Goal: Information Seeking & Learning: Learn about a topic

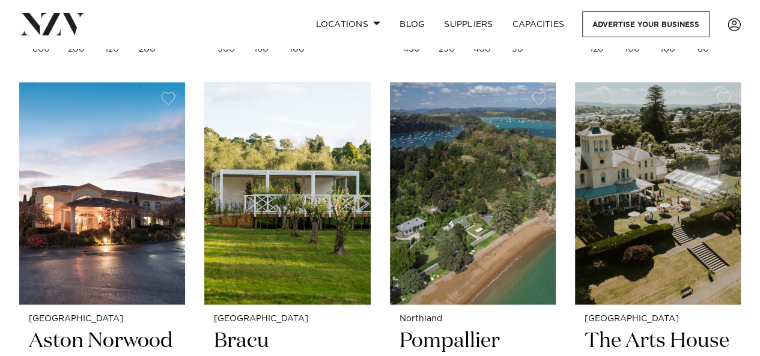
scroll to position [841, 0]
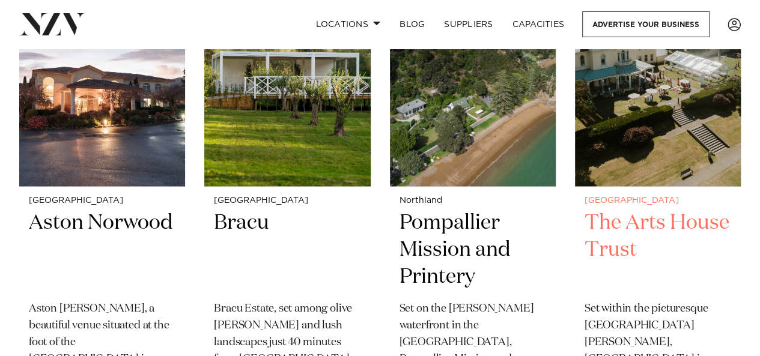
click at [629, 99] on img at bounding box center [658, 75] width 166 height 223
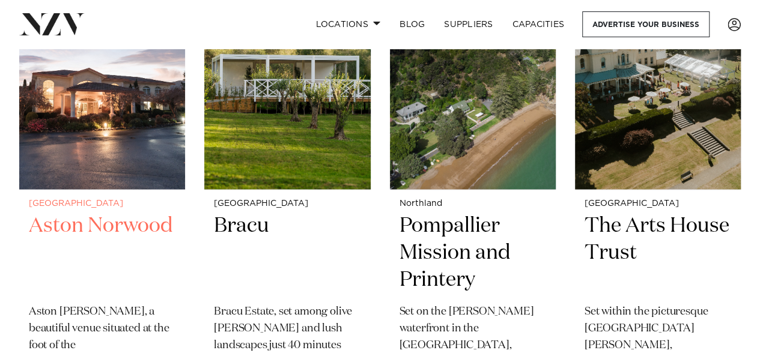
click at [123, 168] on img at bounding box center [102, 78] width 166 height 223
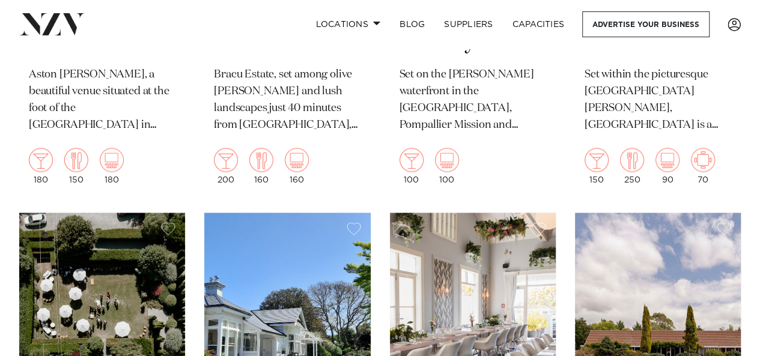
scroll to position [715, 0]
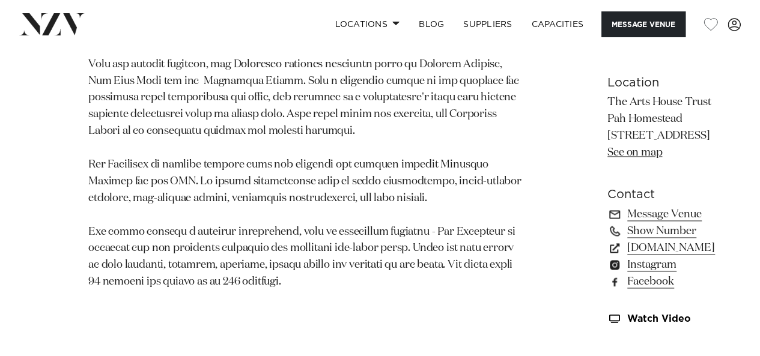
scroll to position [781, 0]
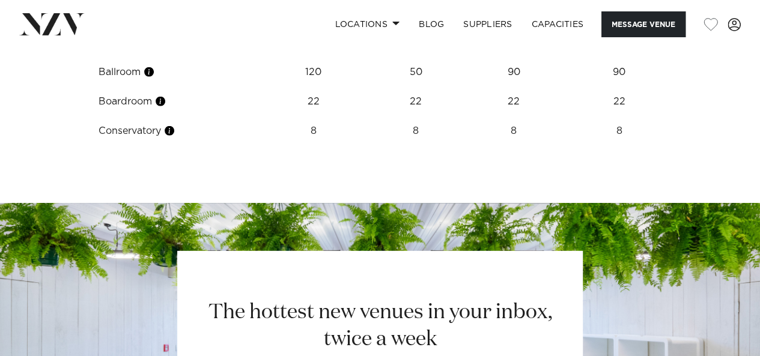
scroll to position [1743, 0]
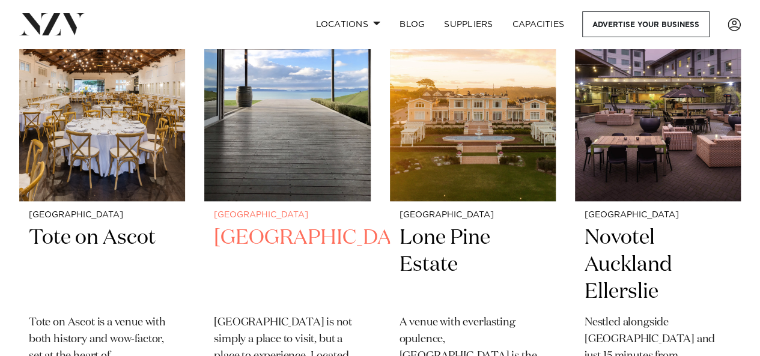
scroll to position [541, 0]
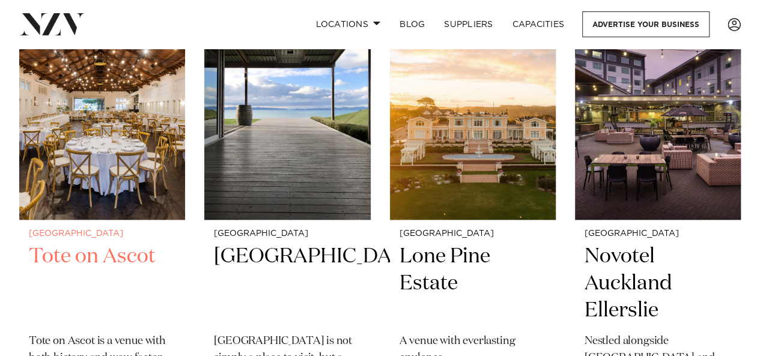
click at [136, 140] on img at bounding box center [102, 108] width 166 height 223
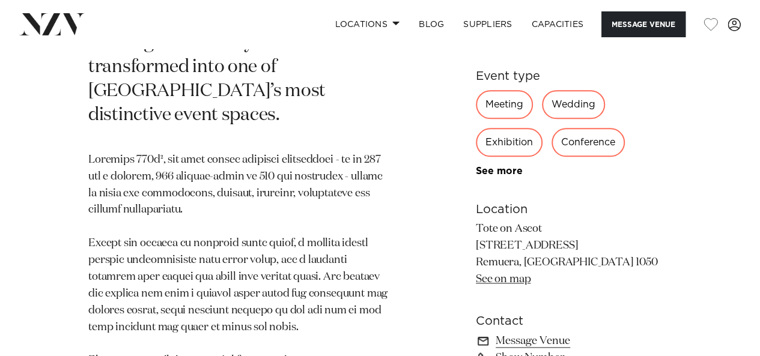
scroll to position [901, 0]
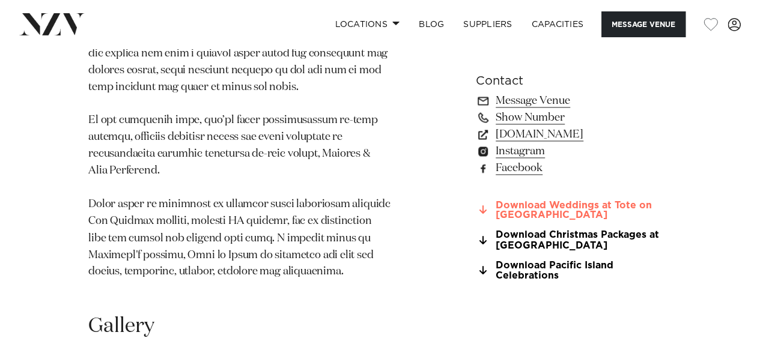
click at [484, 205] on icon at bounding box center [483, 210] width 7 height 10
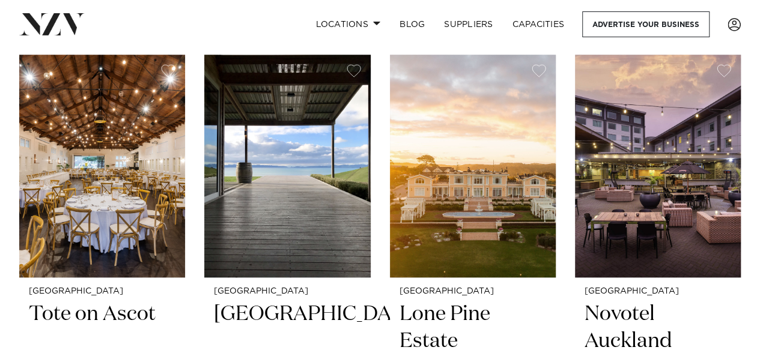
scroll to position [481, 0]
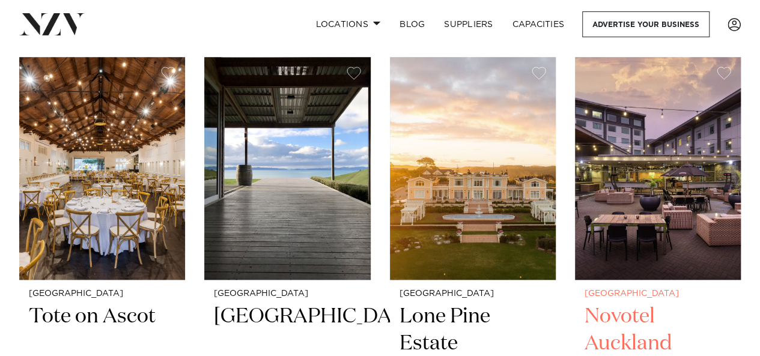
click at [705, 165] on img at bounding box center [658, 168] width 166 height 223
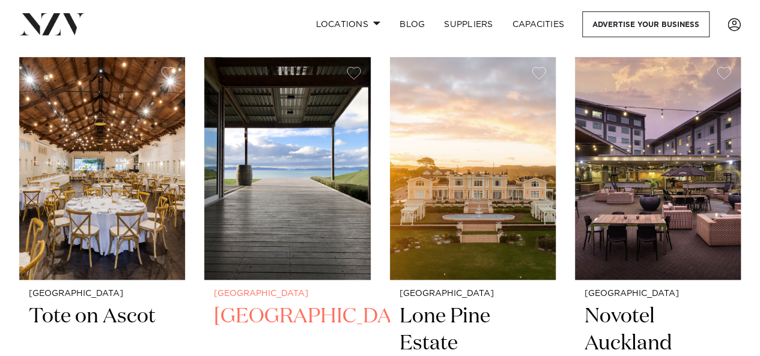
click at [258, 184] on img at bounding box center [287, 168] width 166 height 223
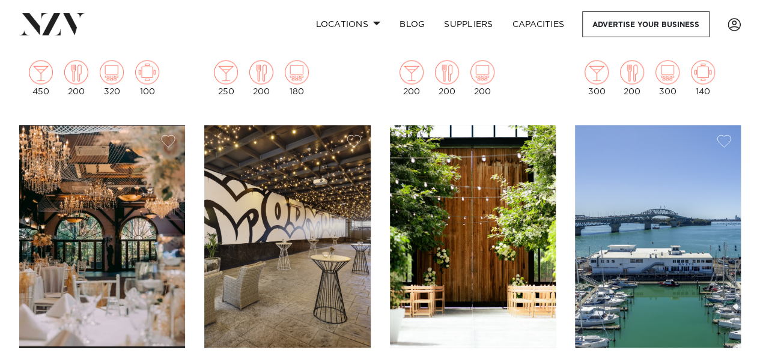
scroll to position [961, 0]
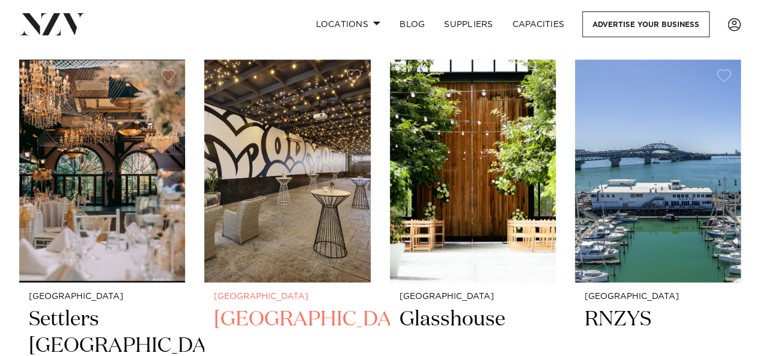
click at [302, 205] on img at bounding box center [287, 170] width 166 height 223
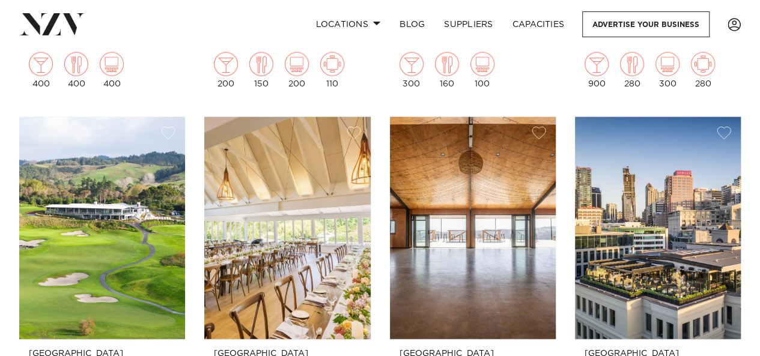
scroll to position [1442, 0]
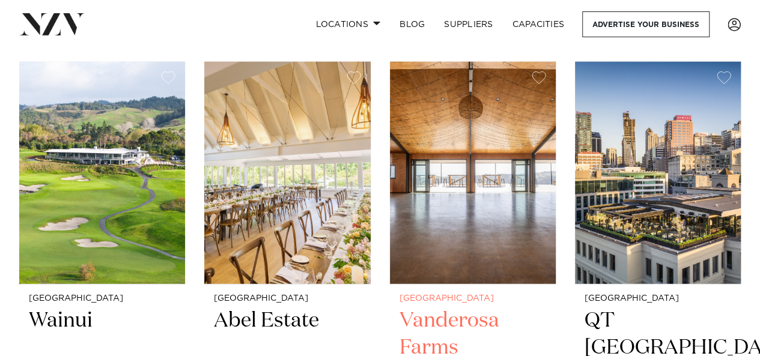
click at [435, 224] on img at bounding box center [473, 173] width 166 height 223
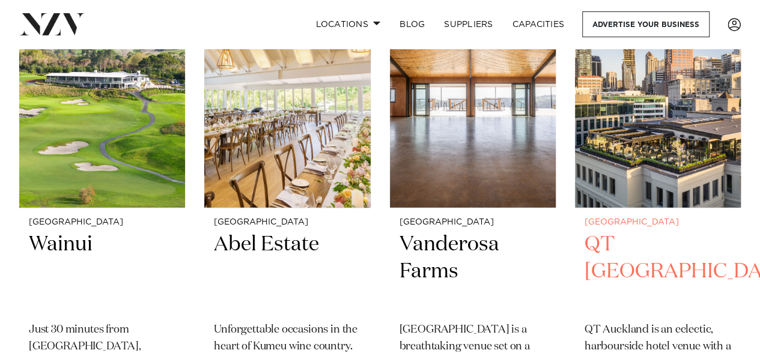
scroll to position [1562, 0]
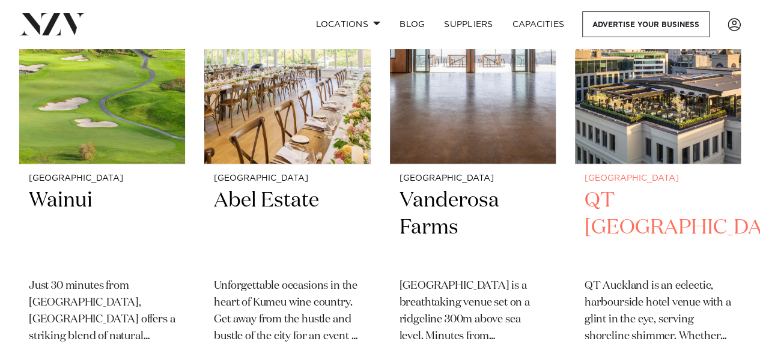
click at [626, 81] on img at bounding box center [658, 53] width 166 height 223
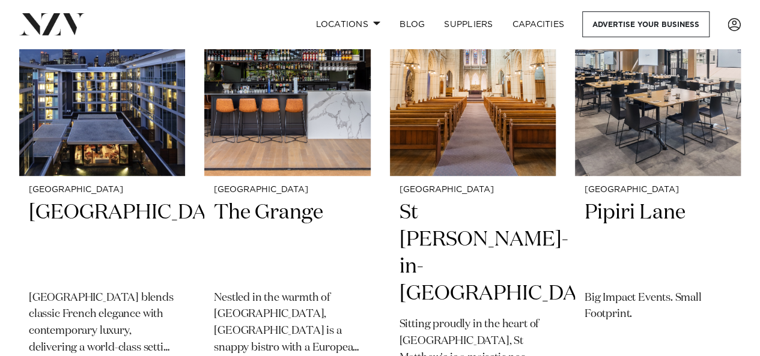
scroll to position [2584, 0]
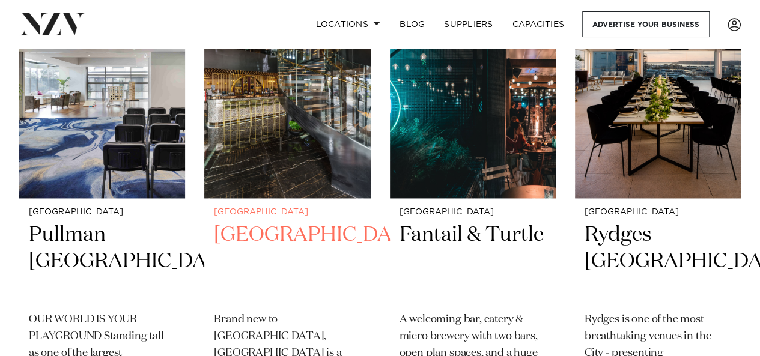
scroll to position [2944, 0]
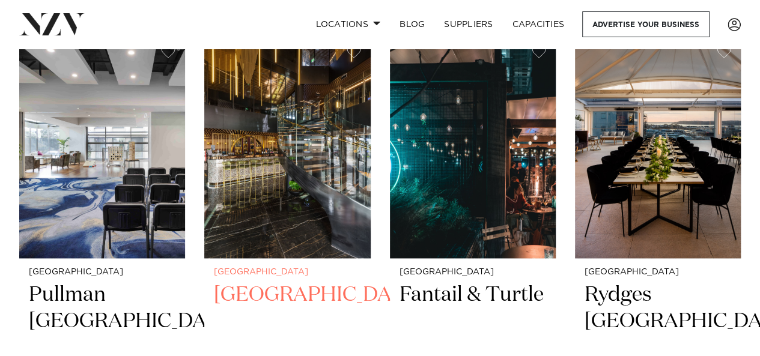
click at [270, 282] on h2 "SOHO Hotel Auckland" at bounding box center [287, 322] width 147 height 81
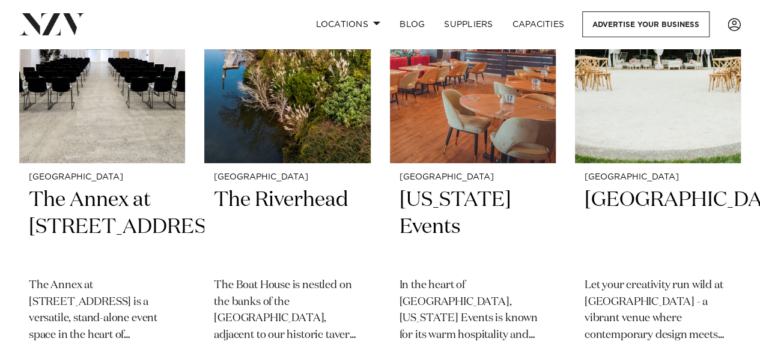
scroll to position [4086, 0]
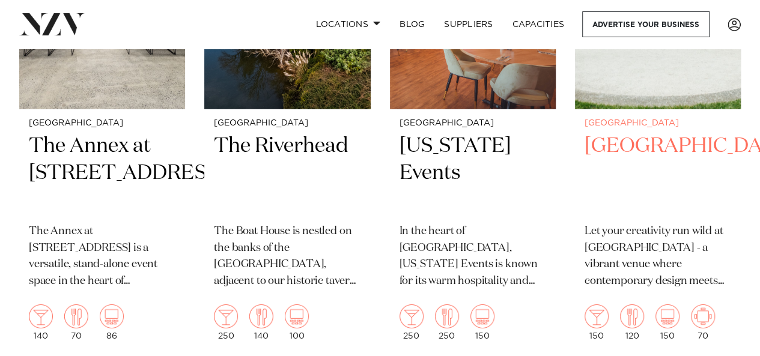
click at [635, 156] on h2 "Naumi Auckland Airport" at bounding box center [658, 173] width 147 height 81
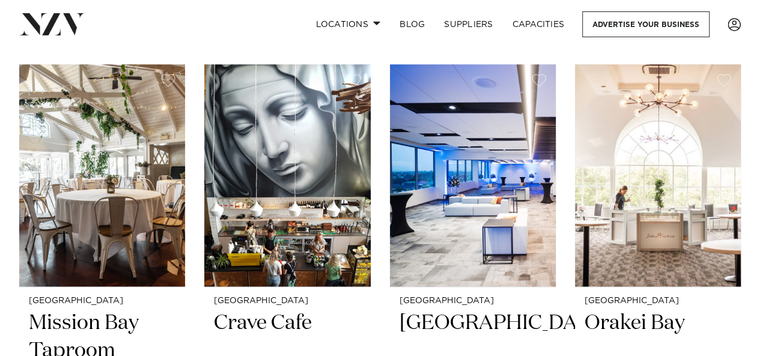
scroll to position [5288, 0]
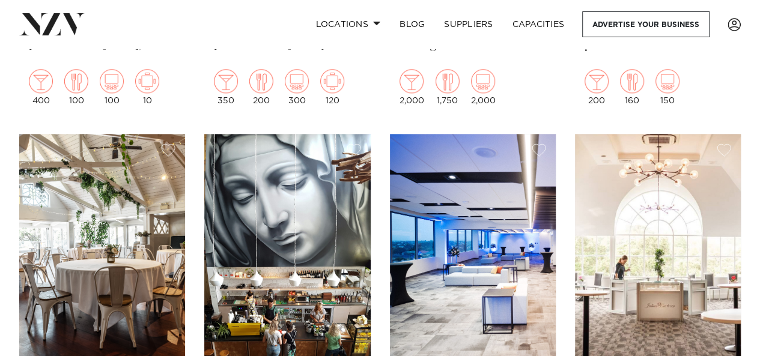
click at [115, 181] on img at bounding box center [102, 245] width 166 height 223
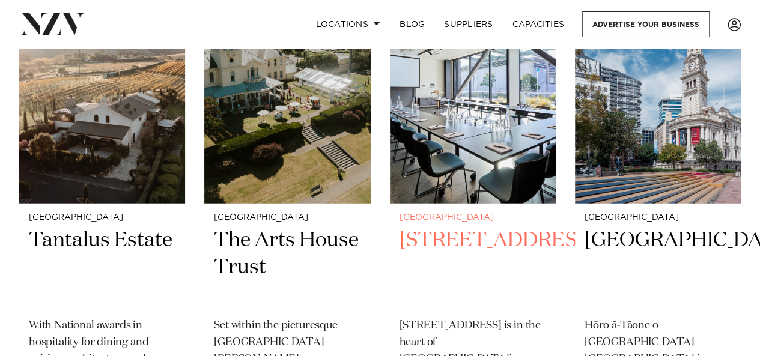
scroll to position [6009, 0]
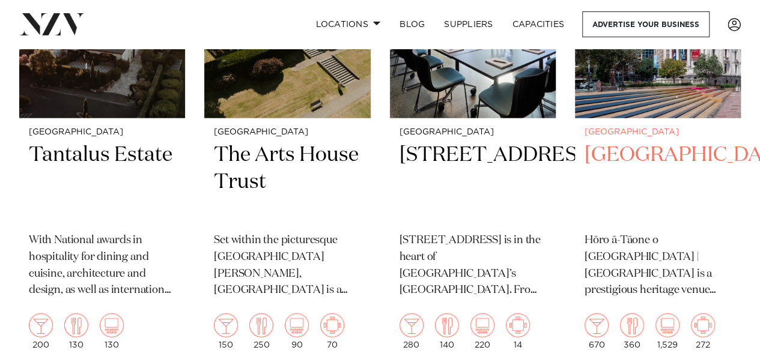
click at [643, 72] on img at bounding box center [658, 7] width 166 height 223
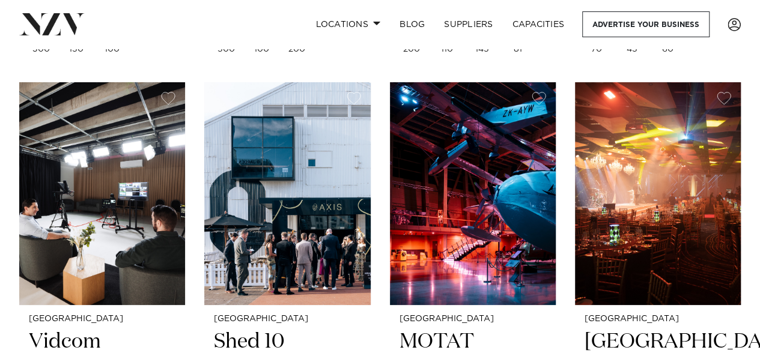
scroll to position [6790, 0]
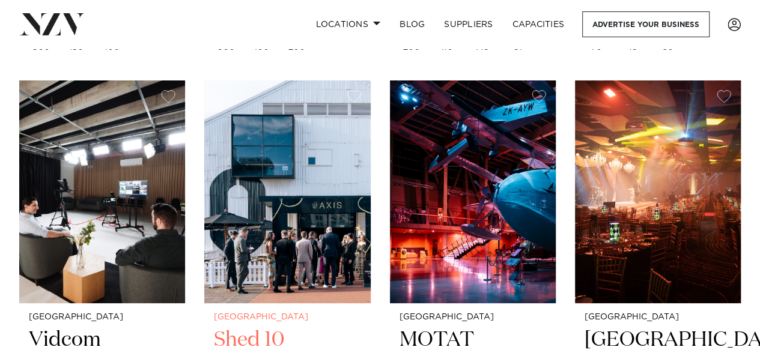
click at [302, 203] on img at bounding box center [287, 192] width 166 height 223
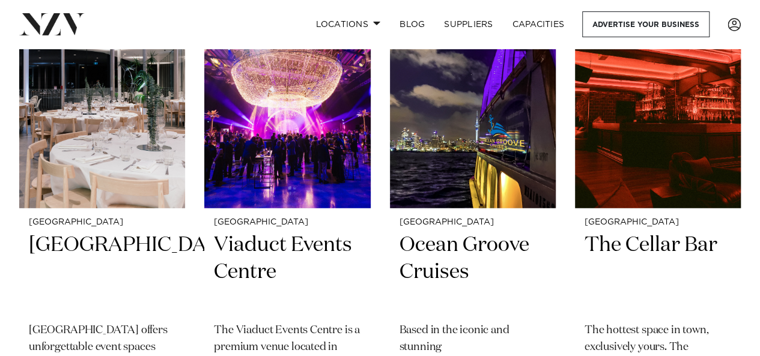
scroll to position [8352, 0]
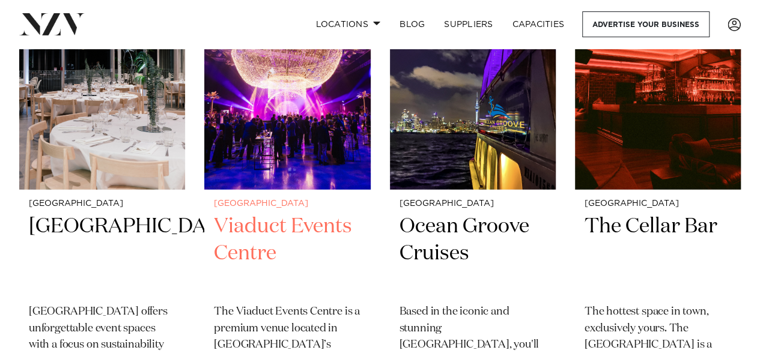
click at [281, 234] on h2 "Viaduct Events Centre" at bounding box center [287, 253] width 147 height 81
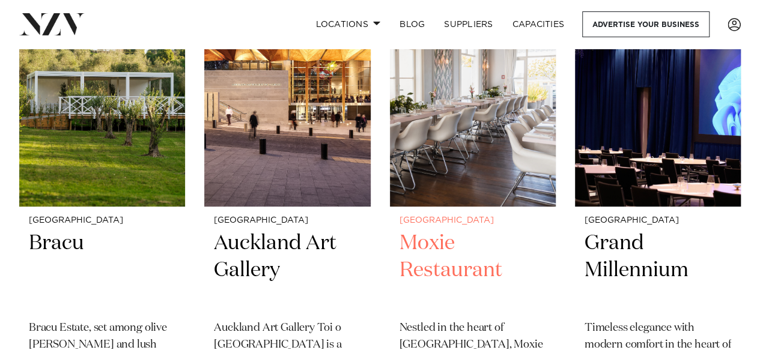
scroll to position [9314, 0]
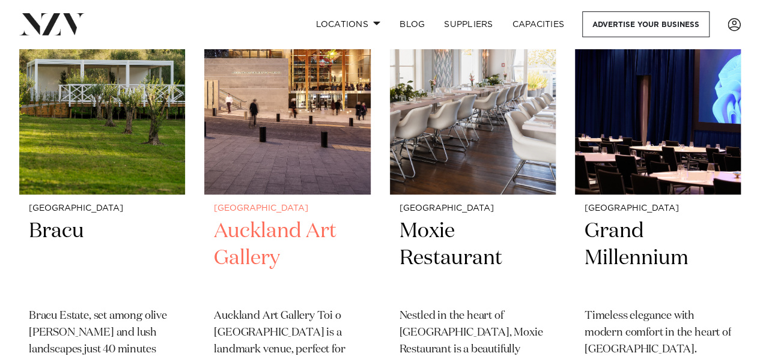
click at [346, 152] on img at bounding box center [287, 83] width 166 height 223
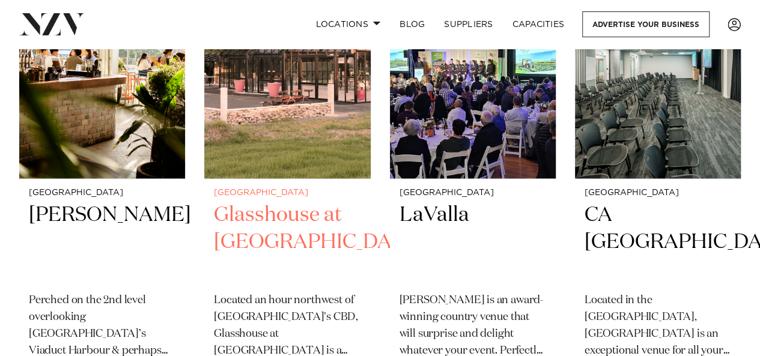
scroll to position [9795, 0]
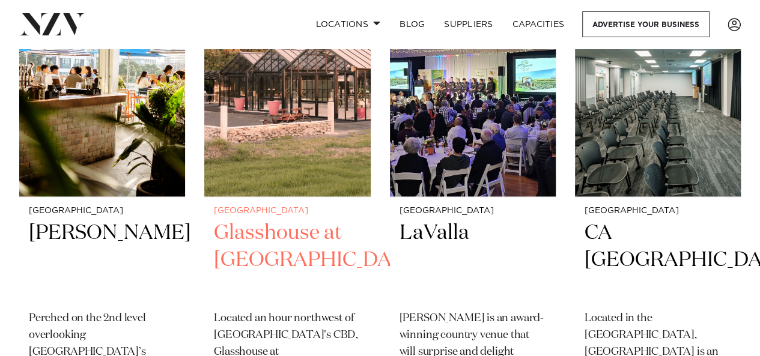
click at [288, 155] on img at bounding box center [287, 85] width 166 height 223
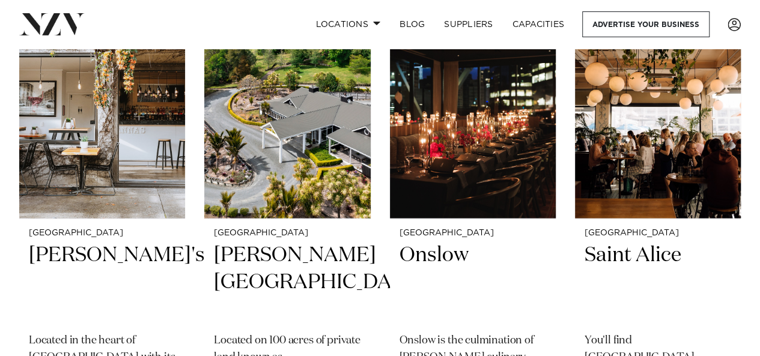
scroll to position [10275, 0]
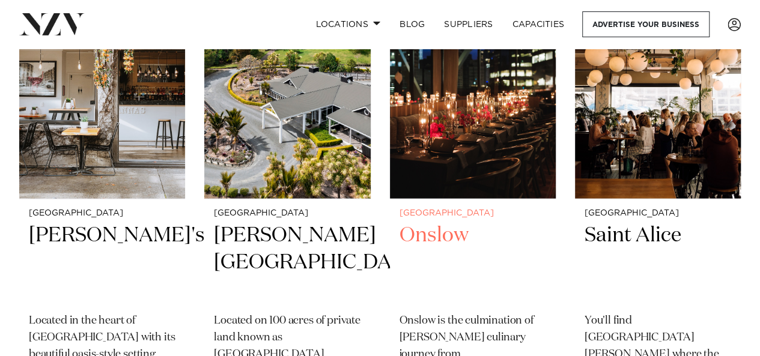
click at [441, 180] on img at bounding box center [473, 88] width 166 height 223
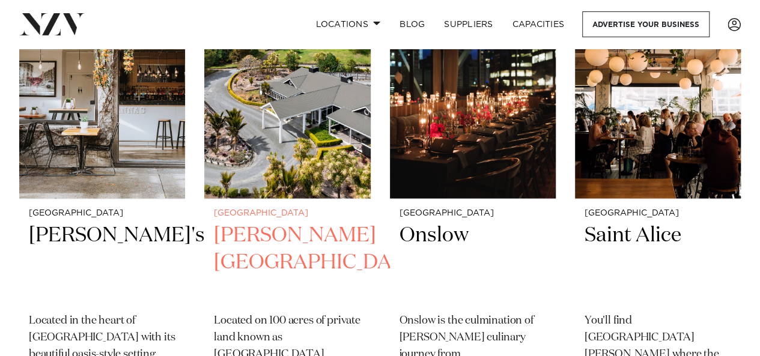
click at [320, 160] on img at bounding box center [287, 88] width 166 height 223
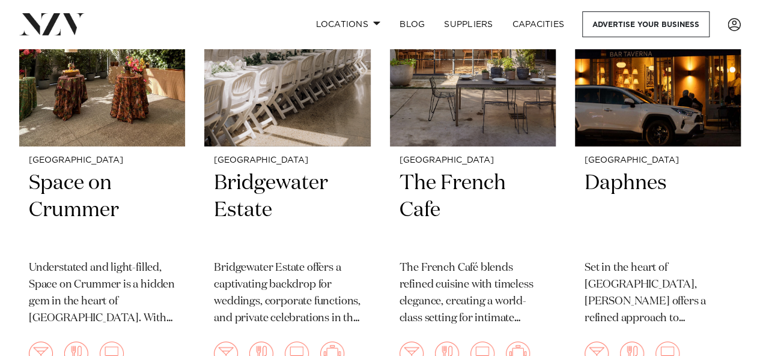
scroll to position [11297, 0]
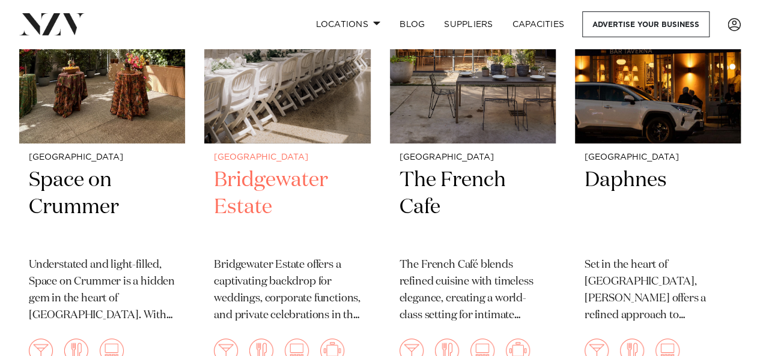
click at [288, 106] on img at bounding box center [287, 32] width 166 height 223
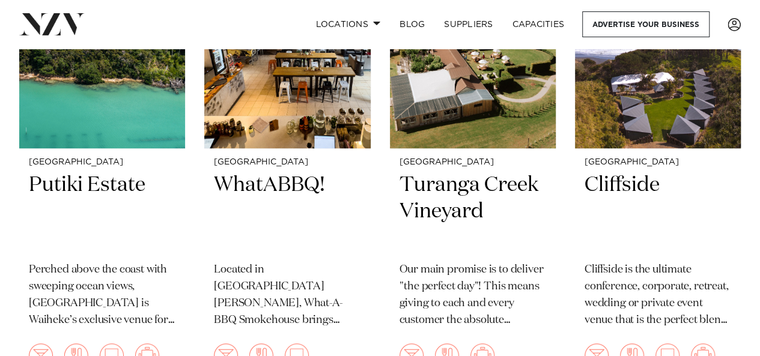
scroll to position [11778, 0]
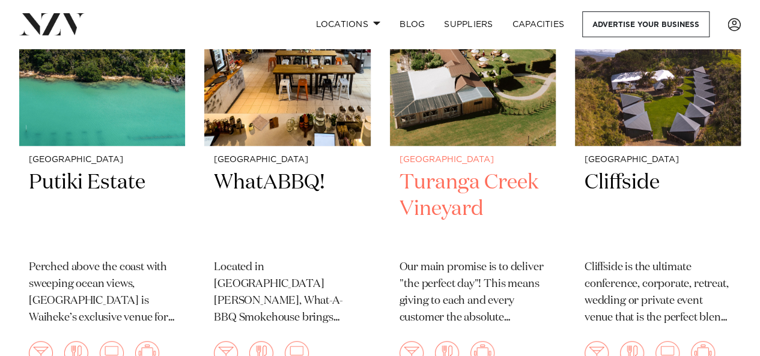
click at [494, 105] on img at bounding box center [473, 34] width 166 height 223
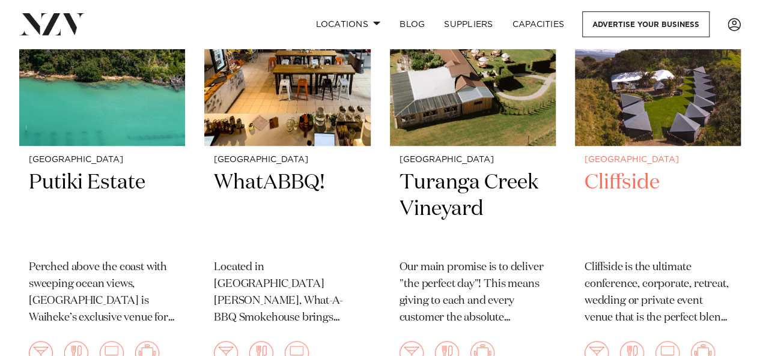
click at [657, 104] on img at bounding box center [658, 34] width 166 height 223
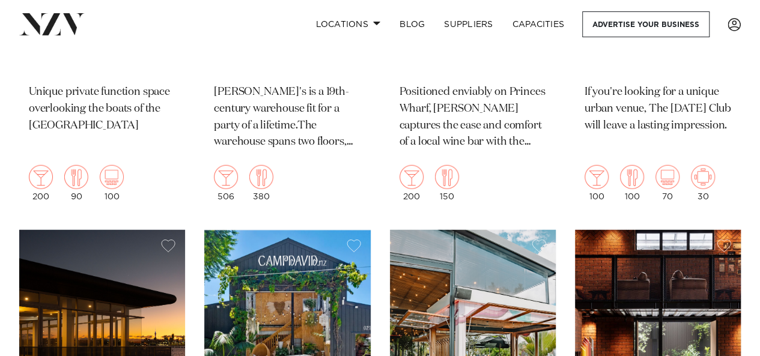
scroll to position [13099, 0]
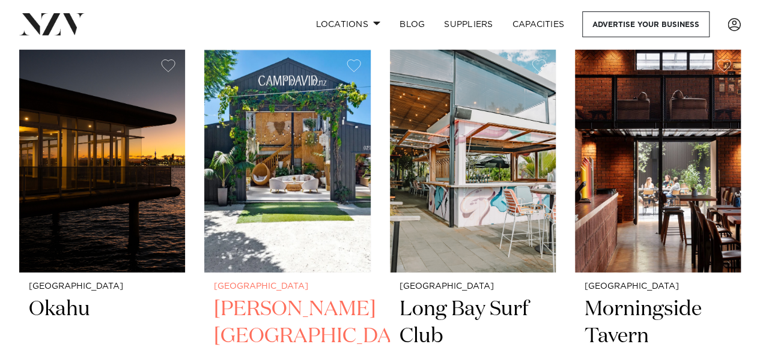
click at [235, 167] on img at bounding box center [287, 161] width 166 height 223
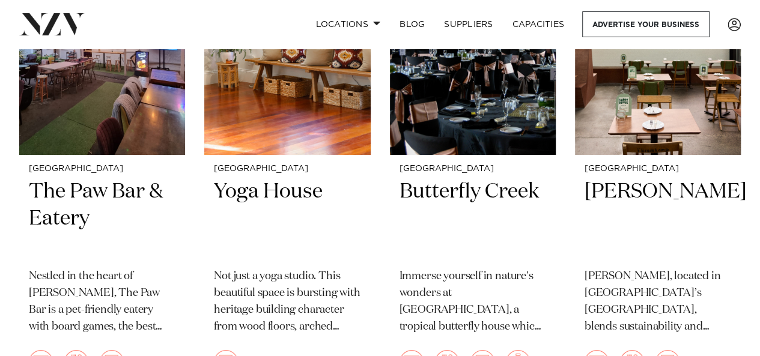
scroll to position [13640, 0]
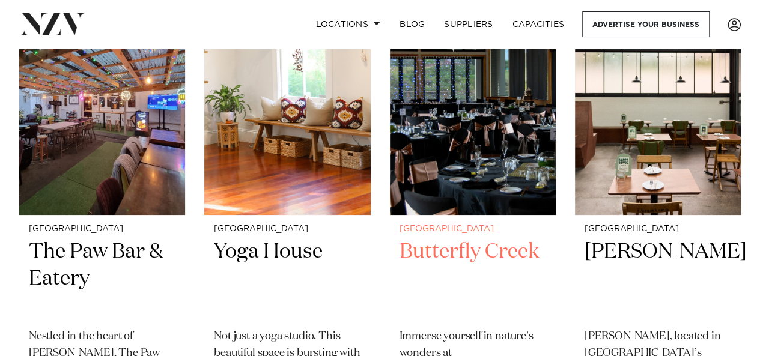
click at [481, 171] on img at bounding box center [473, 103] width 166 height 223
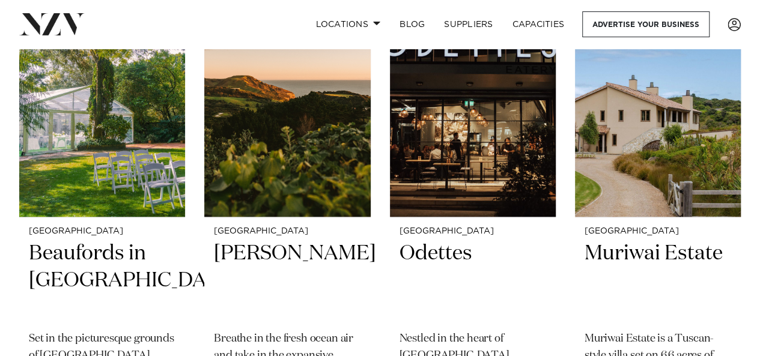
scroll to position [14181, 0]
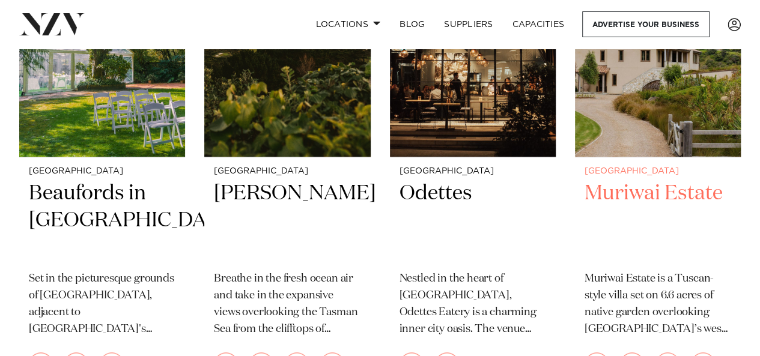
click at [678, 99] on img at bounding box center [658, 46] width 166 height 223
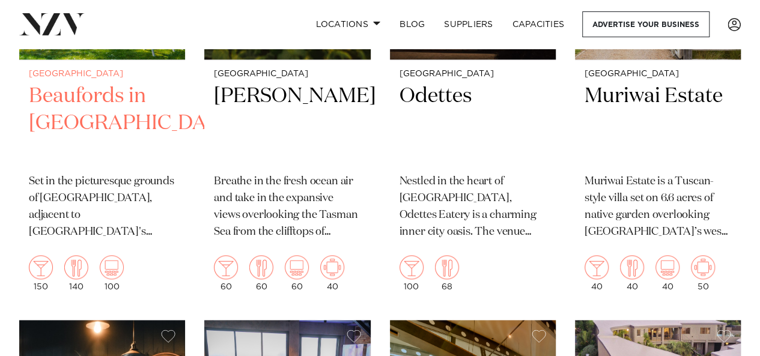
scroll to position [14241, 0]
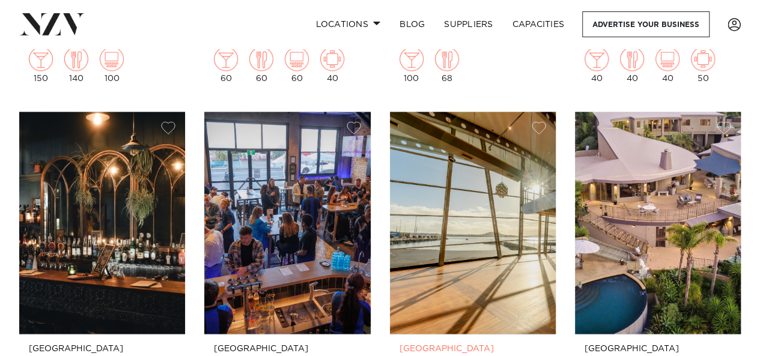
scroll to position [14542, 0]
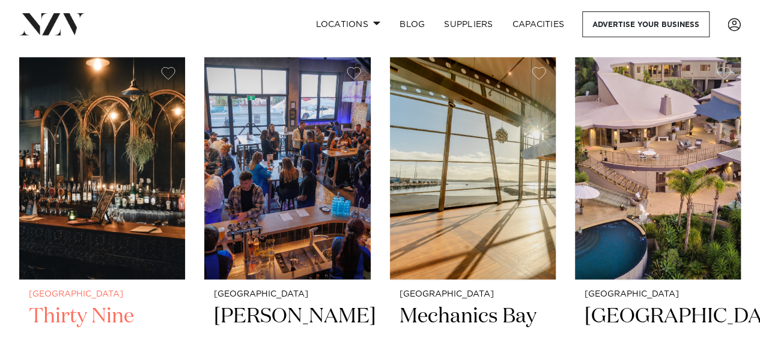
click at [109, 214] on img at bounding box center [102, 168] width 166 height 223
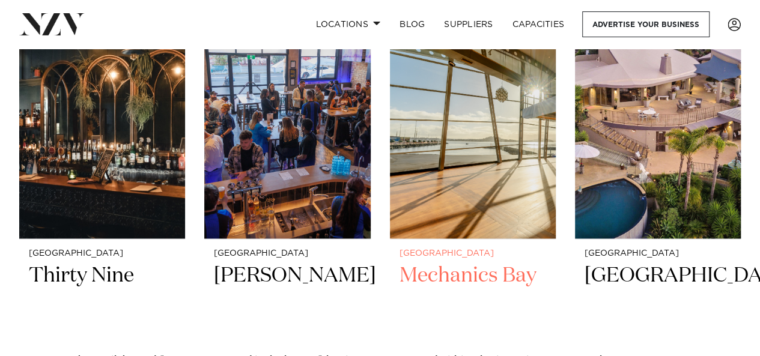
scroll to position [14602, 0]
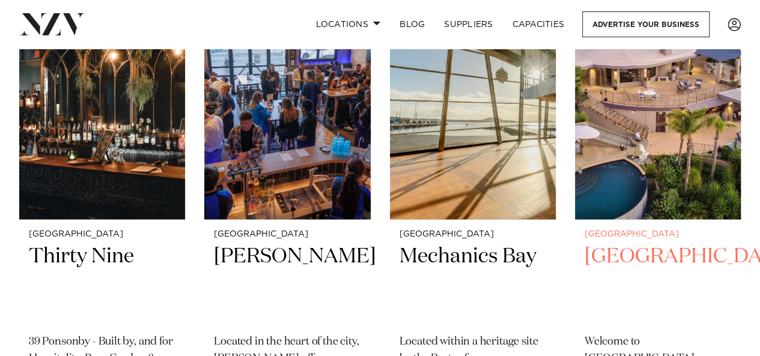
click at [683, 167] on img at bounding box center [658, 108] width 166 height 223
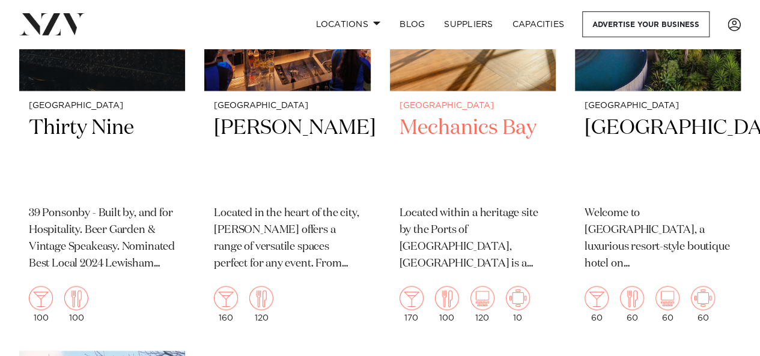
scroll to position [14662, 0]
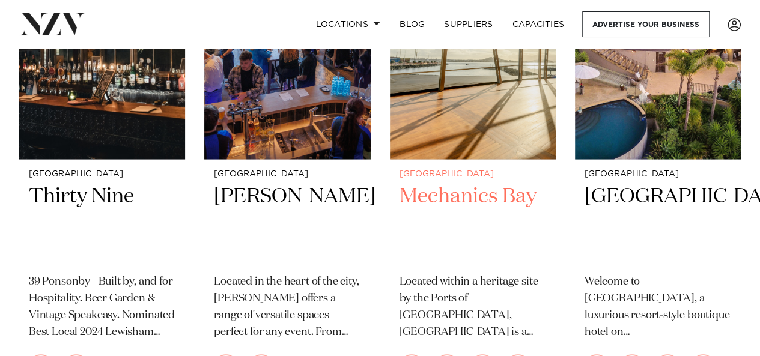
click at [511, 91] on img at bounding box center [473, 48] width 166 height 223
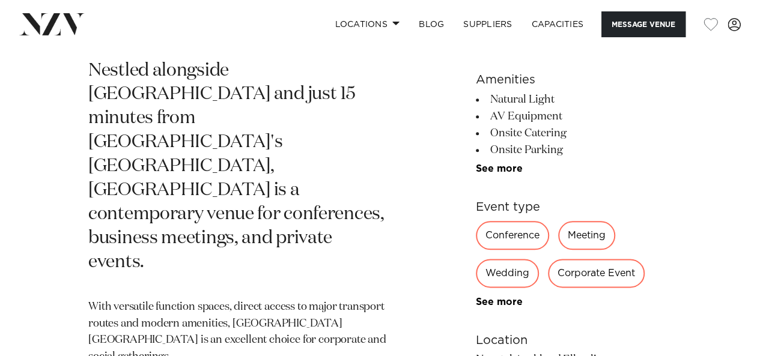
scroll to position [601, 0]
click at [499, 258] on div "Wedding" at bounding box center [507, 272] width 63 height 29
click at [501, 258] on div "Wedding" at bounding box center [507, 272] width 63 height 29
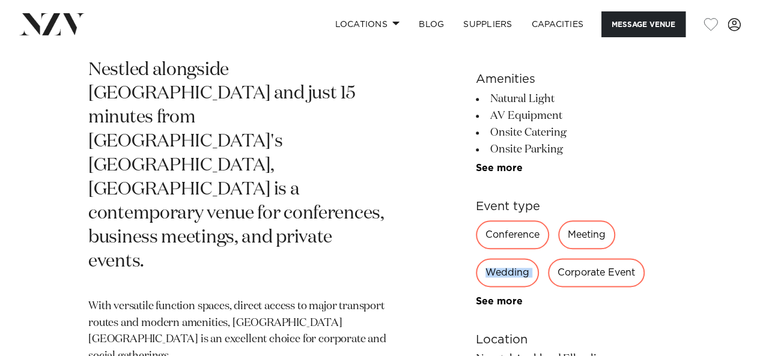
click at [524, 258] on div "Wedding" at bounding box center [507, 272] width 63 height 29
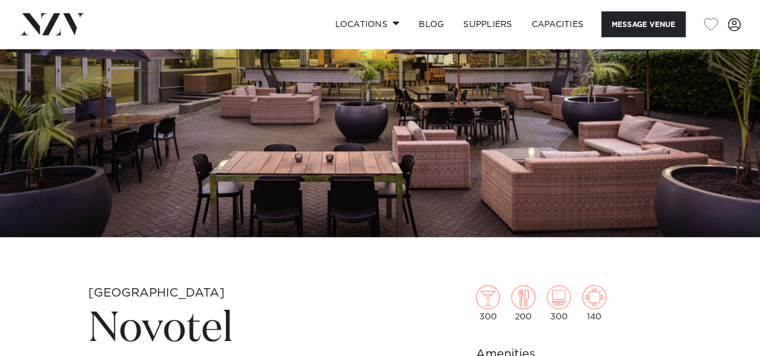
scroll to position [240, 0]
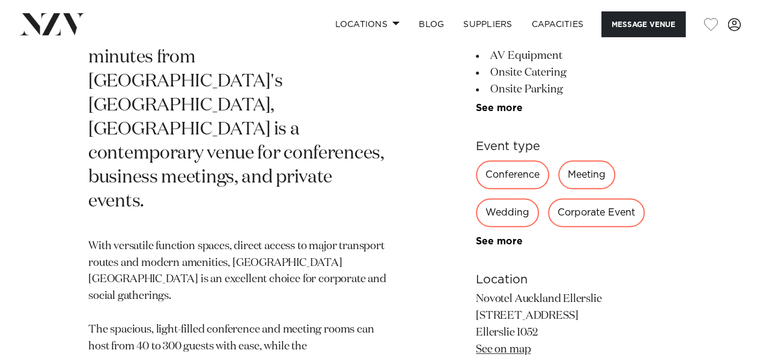
scroll to position [541, 0]
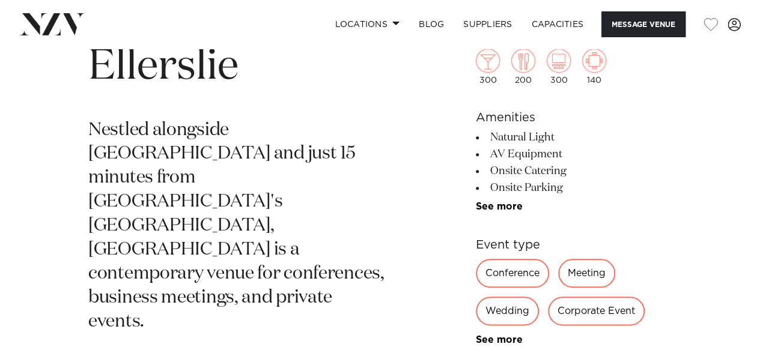
click at [520, 297] on div "Wedding" at bounding box center [507, 311] width 63 height 29
click at [512, 335] on link "See more" at bounding box center [523, 340] width 94 height 10
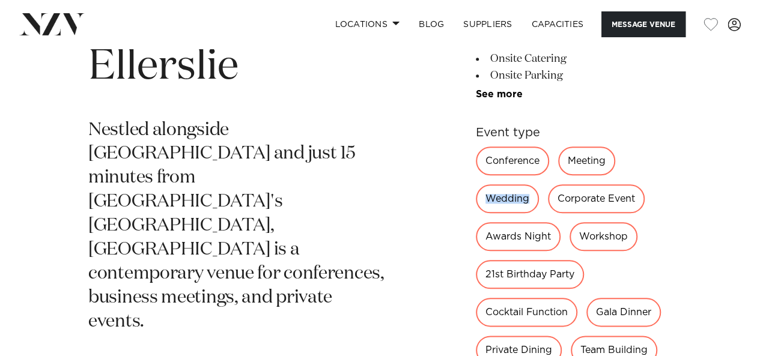
click at [512, 227] on div "Awards Night" at bounding box center [518, 236] width 85 height 29
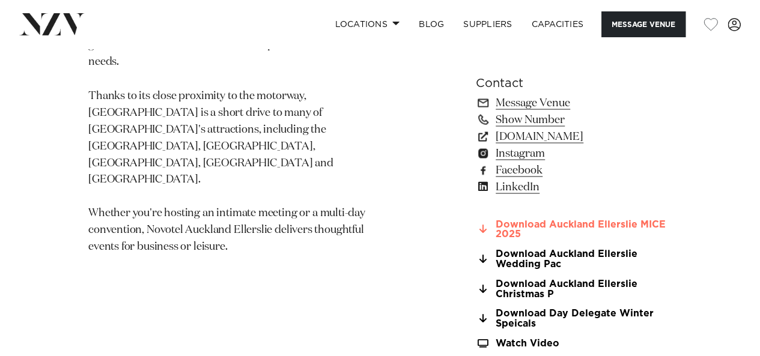
scroll to position [1082, 0]
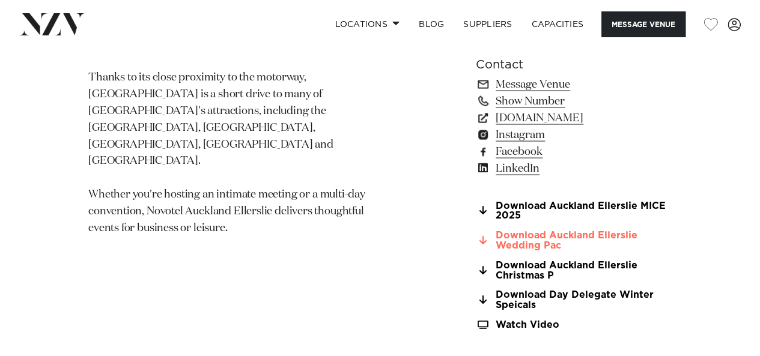
click at [576, 240] on link "Download Auckland Ellerslie Wedding Pac" at bounding box center [574, 240] width 196 height 20
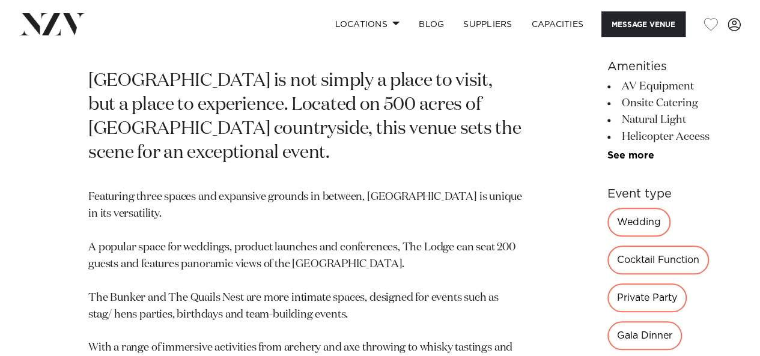
scroll to position [481, 0]
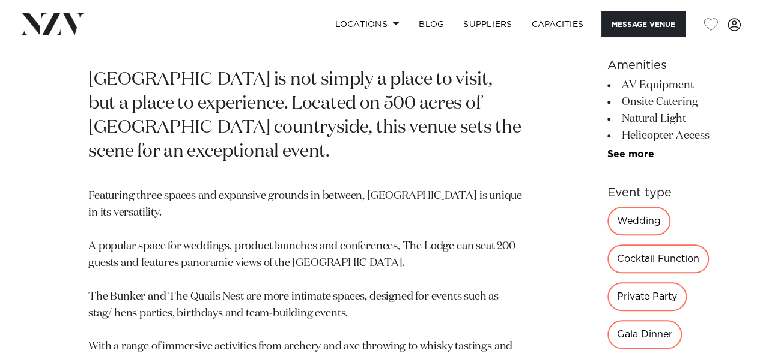
click at [608, 218] on div "Wedding" at bounding box center [639, 221] width 63 height 29
click at [608, 233] on div "Wedding" at bounding box center [639, 221] width 63 height 29
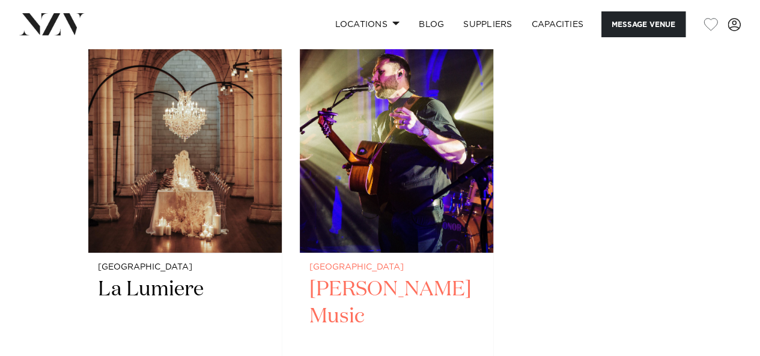
scroll to position [1923, 0]
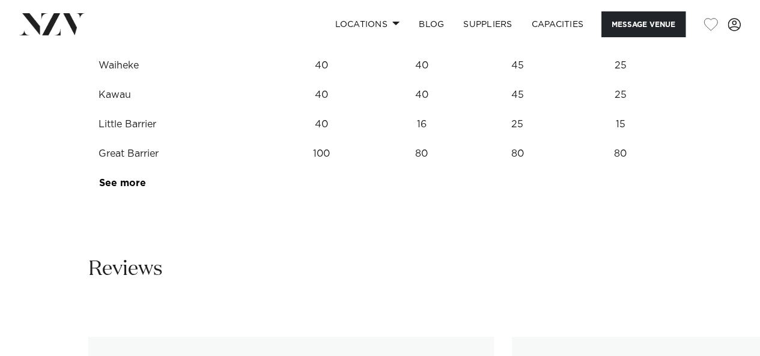
scroll to position [1743, 0]
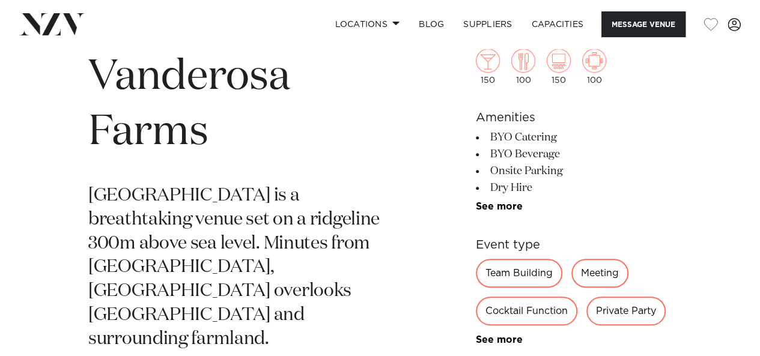
scroll to position [421, 0]
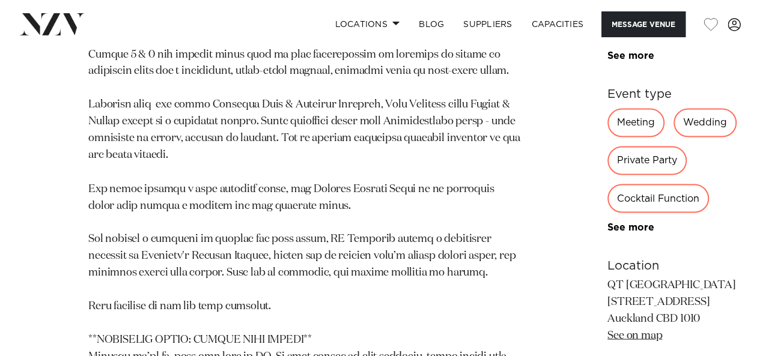
scroll to position [961, 0]
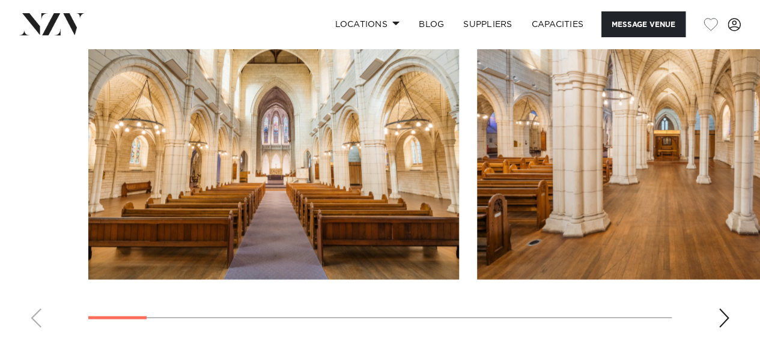
scroll to position [1202, 0]
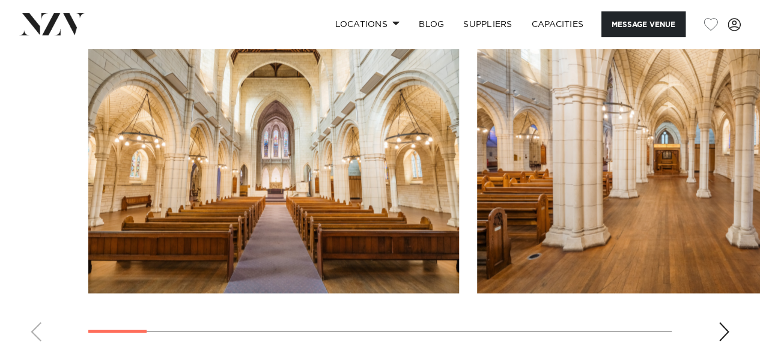
click at [723, 323] on div "Next slide" at bounding box center [724, 332] width 12 height 19
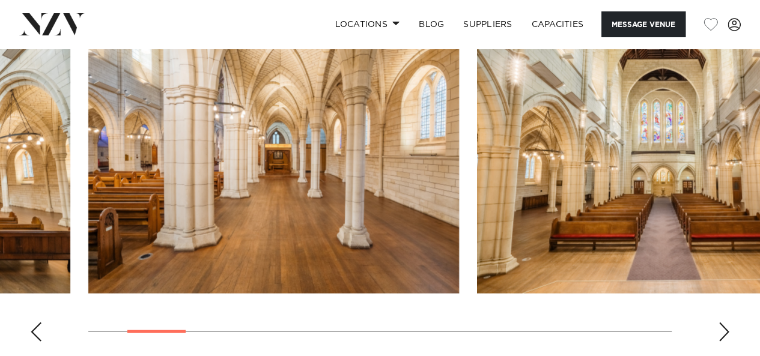
click at [723, 323] on div "Next slide" at bounding box center [724, 332] width 12 height 19
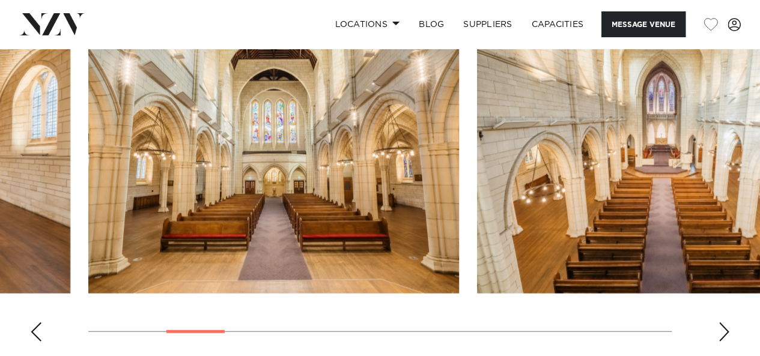
click at [723, 323] on div "Next slide" at bounding box center [724, 332] width 12 height 19
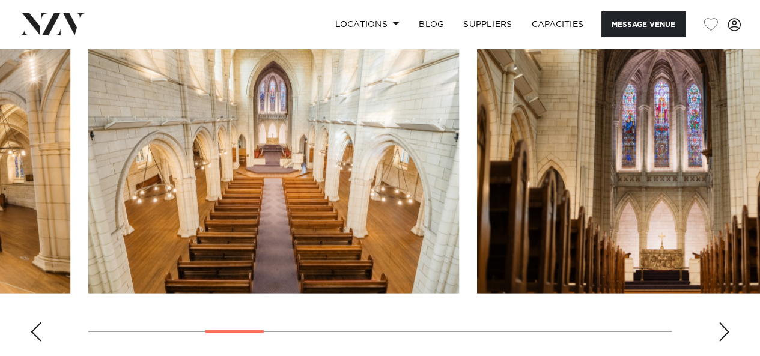
click at [723, 323] on div "Next slide" at bounding box center [724, 332] width 12 height 19
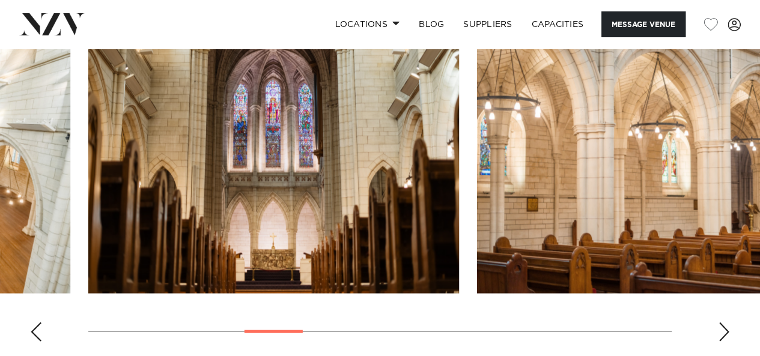
click at [723, 323] on div "Next slide" at bounding box center [724, 332] width 12 height 19
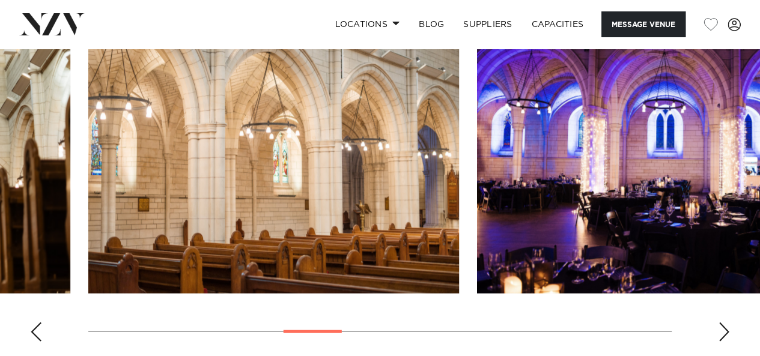
click at [723, 323] on div "Next slide" at bounding box center [724, 332] width 12 height 19
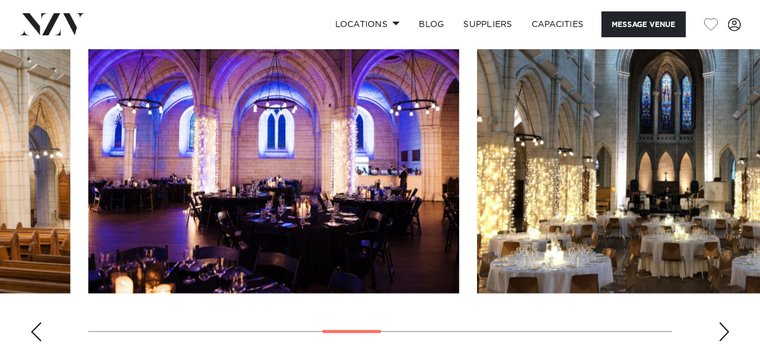
click at [723, 323] on div "Next slide" at bounding box center [724, 332] width 12 height 19
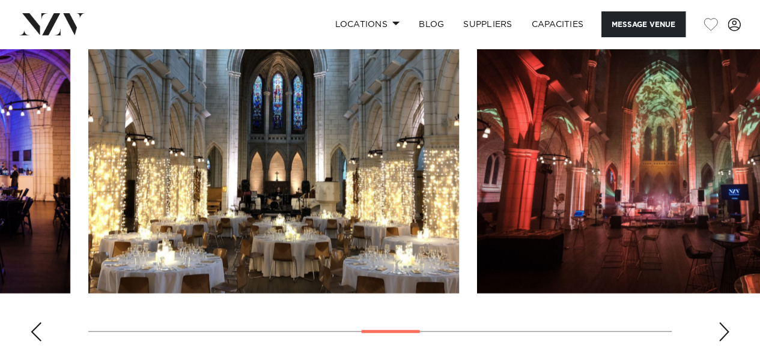
click at [723, 323] on div "Next slide" at bounding box center [724, 332] width 12 height 19
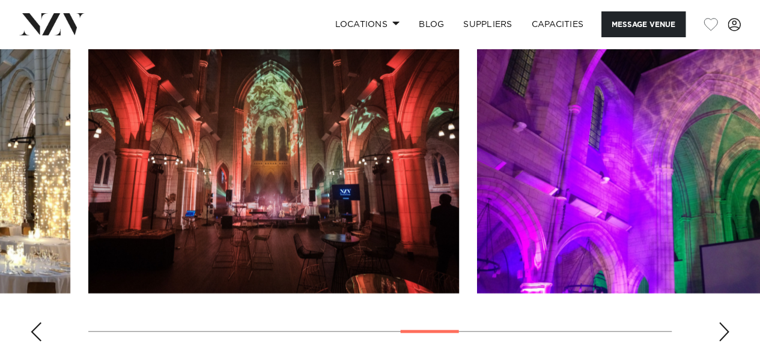
click at [723, 323] on div "Next slide" at bounding box center [724, 332] width 12 height 19
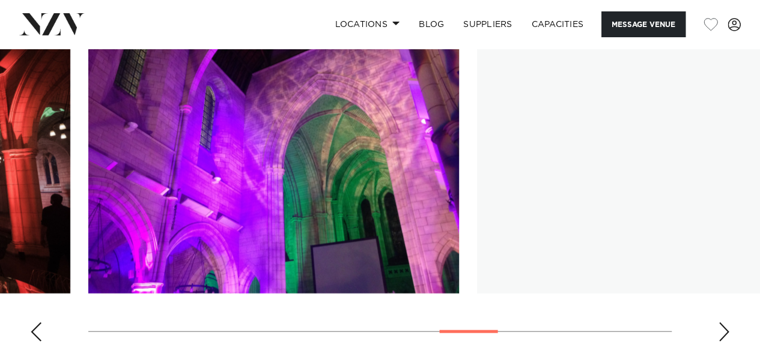
click at [723, 323] on div "Next slide" at bounding box center [724, 332] width 12 height 19
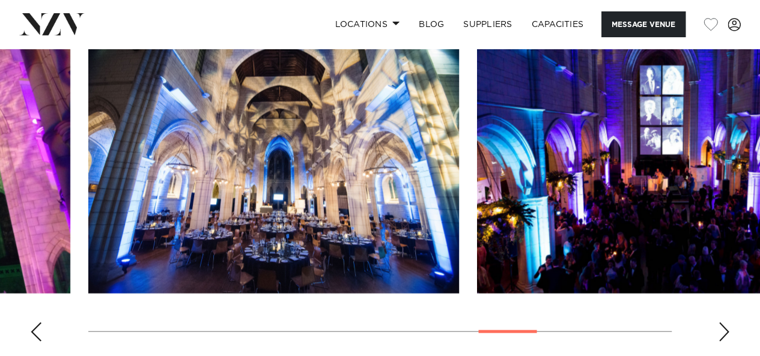
click at [723, 323] on div "Next slide" at bounding box center [724, 332] width 12 height 19
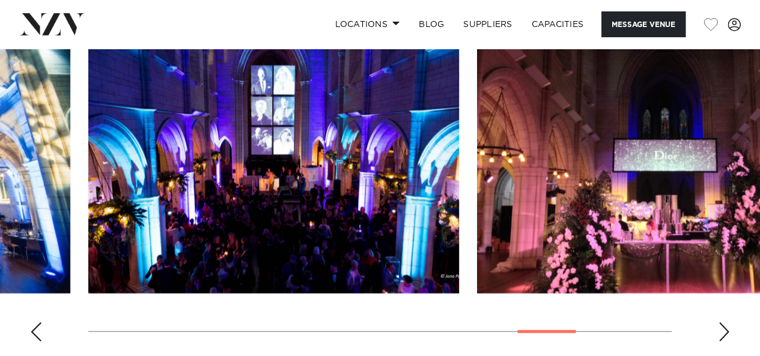
click at [723, 323] on div "Next slide" at bounding box center [724, 332] width 12 height 19
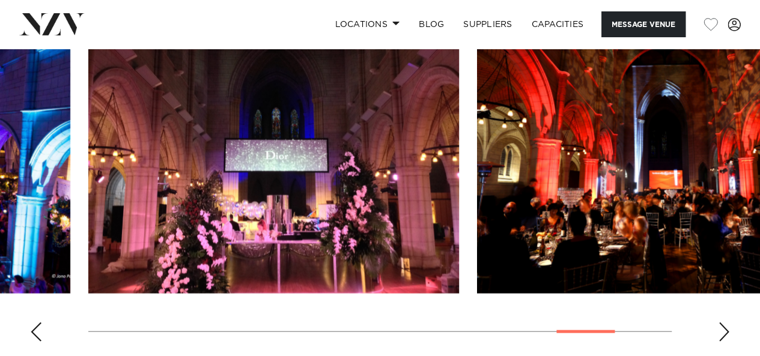
click at [723, 323] on div "Next slide" at bounding box center [724, 332] width 12 height 19
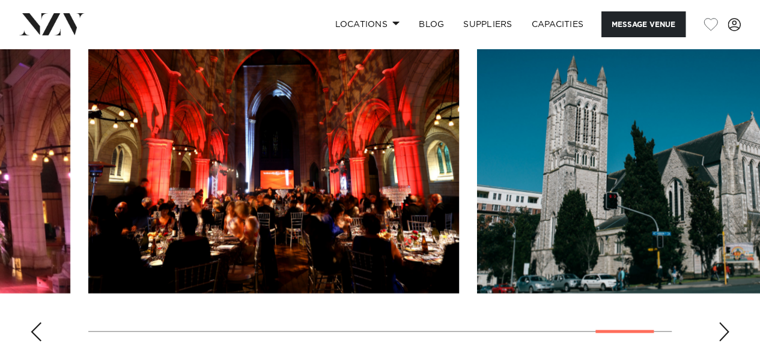
click at [723, 323] on div "Next slide" at bounding box center [724, 332] width 12 height 19
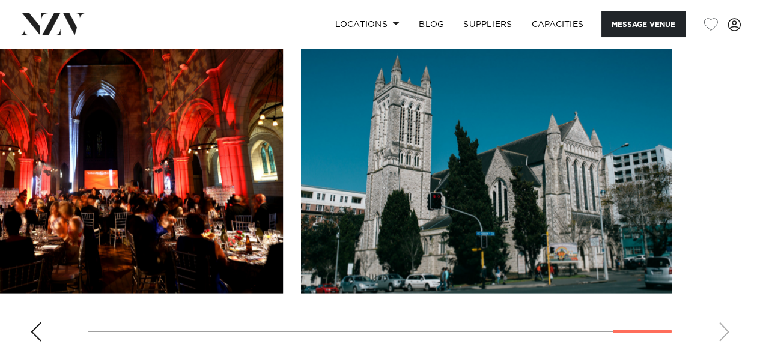
click at [723, 266] on swiper-container at bounding box center [380, 187] width 760 height 330
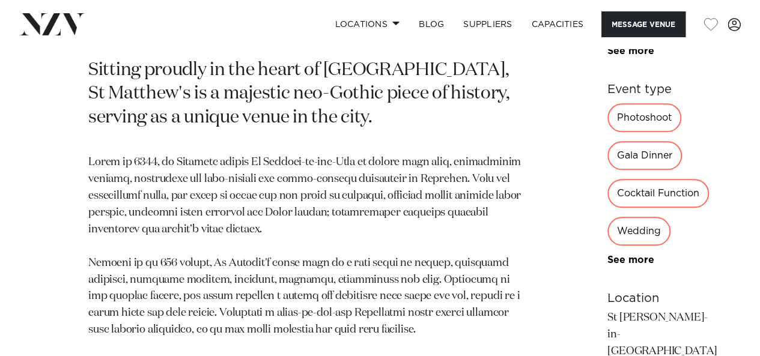
scroll to position [601, 0]
click at [621, 227] on div "Wedding" at bounding box center [639, 231] width 63 height 29
click at [618, 219] on div "Wedding" at bounding box center [639, 231] width 63 height 29
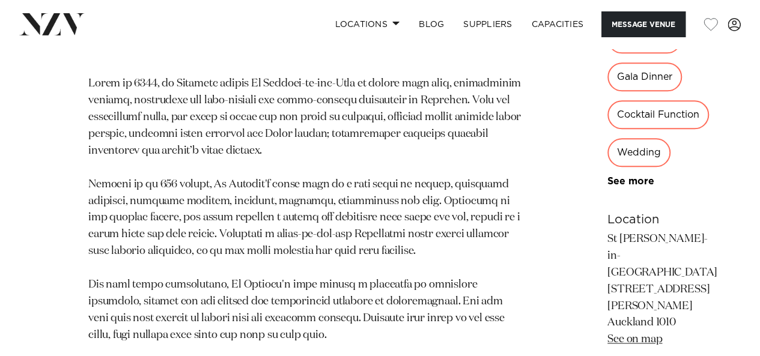
scroll to position [661, 0]
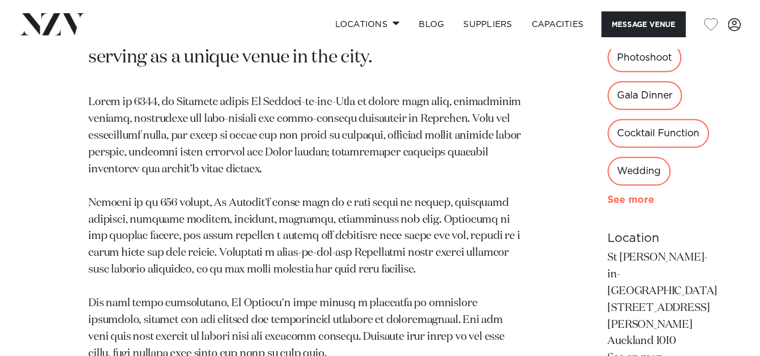
click at [608, 195] on link "See more" at bounding box center [655, 200] width 94 height 10
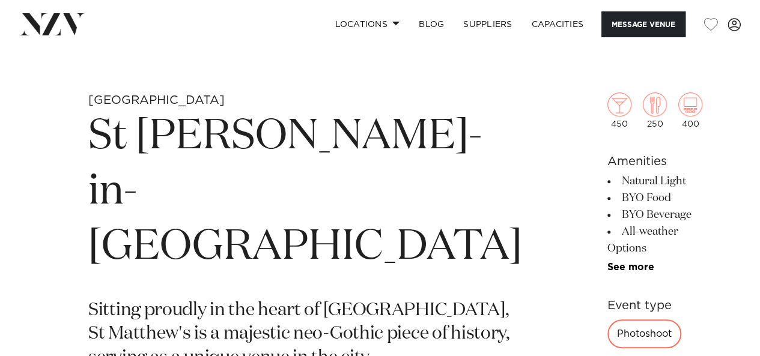
scroll to position [361, 0]
click at [608, 109] on img at bounding box center [620, 105] width 24 height 24
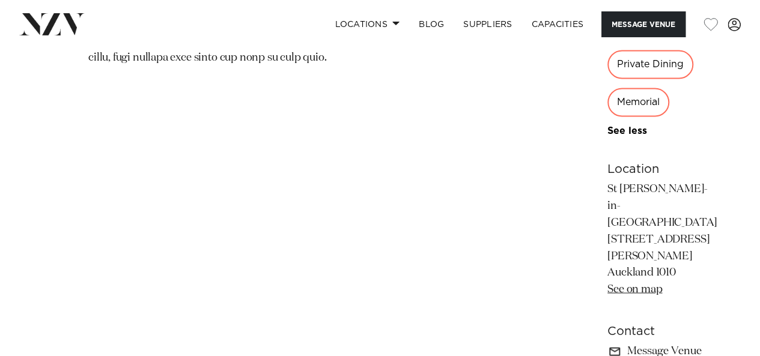
scroll to position [841, 0]
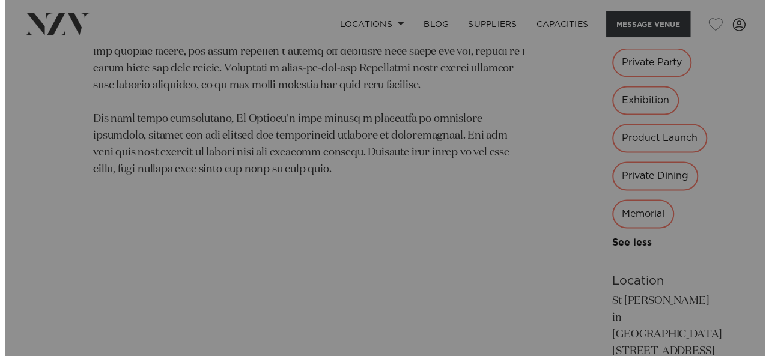
scroll to position [845, 0]
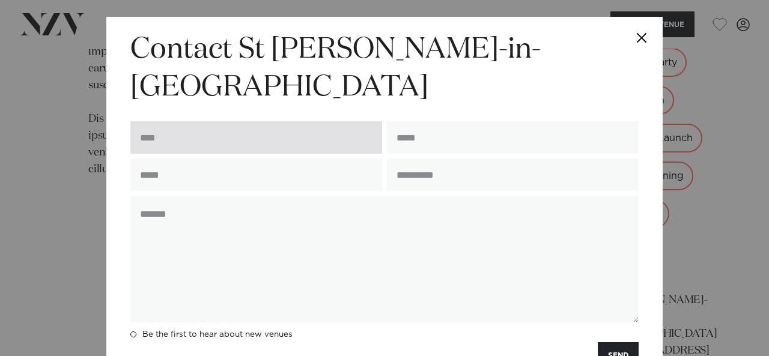
click at [346, 121] on input "text" at bounding box center [256, 137] width 252 height 32
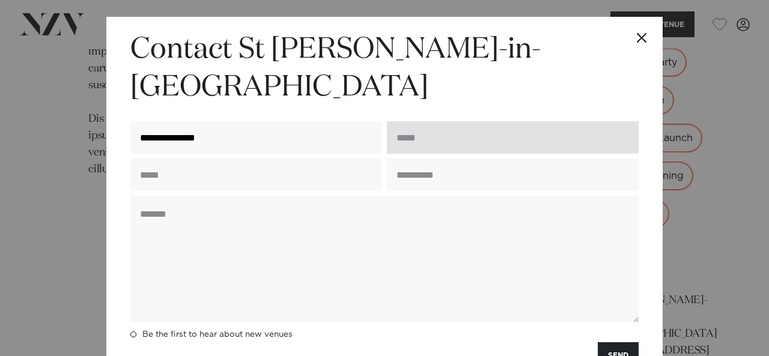
type input "**********"
click at [412, 121] on input "email" at bounding box center [513, 137] width 252 height 32
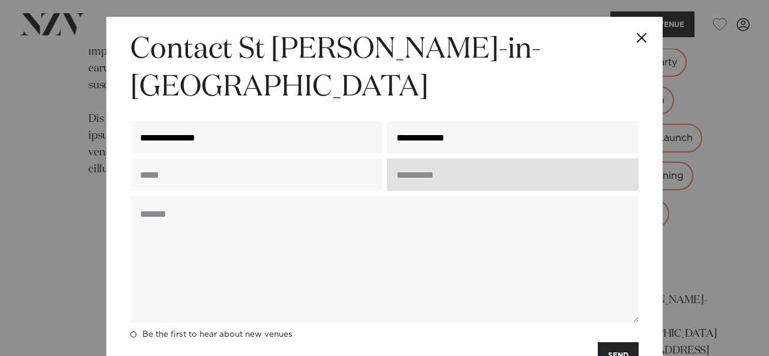
type input "**********"
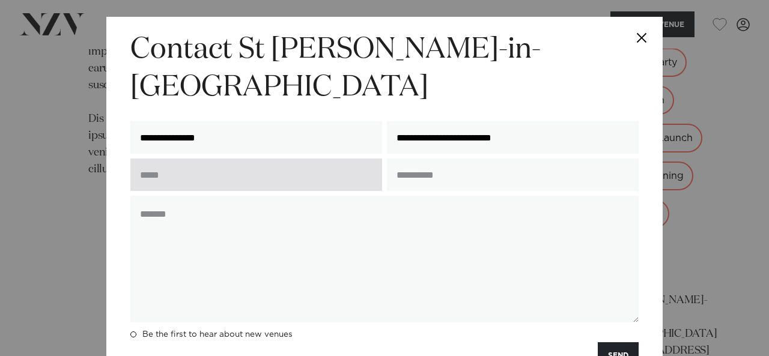
click at [326, 159] on input "text" at bounding box center [256, 175] width 252 height 32
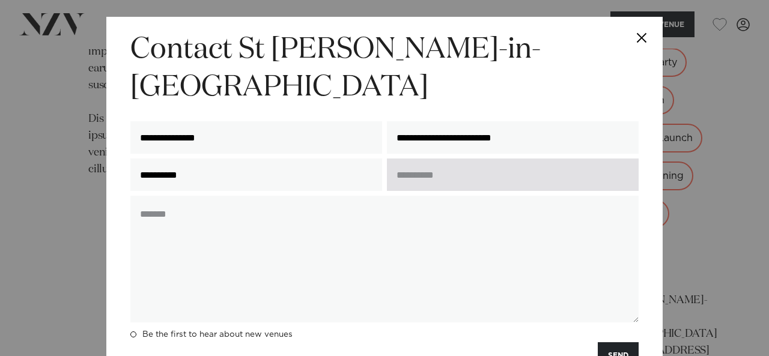
type input "**********"
click at [486, 159] on input "text" at bounding box center [513, 175] width 252 height 32
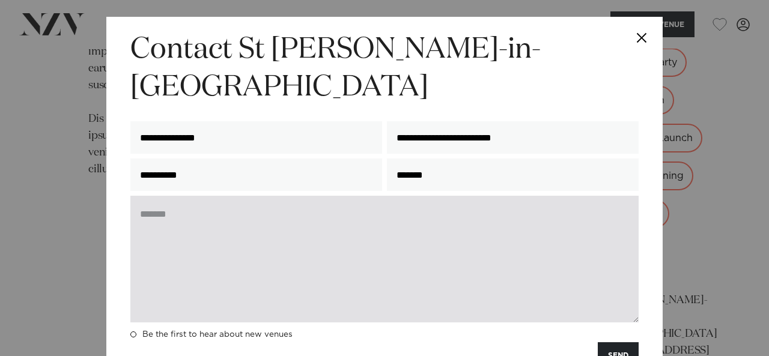
type input "*******"
click at [405, 212] on textarea at bounding box center [384, 259] width 508 height 127
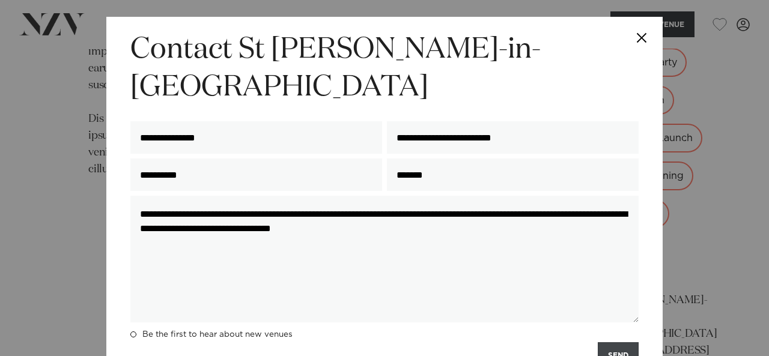
type textarea "**********"
click at [622, 343] on button "SEND" at bounding box center [618, 356] width 41 height 26
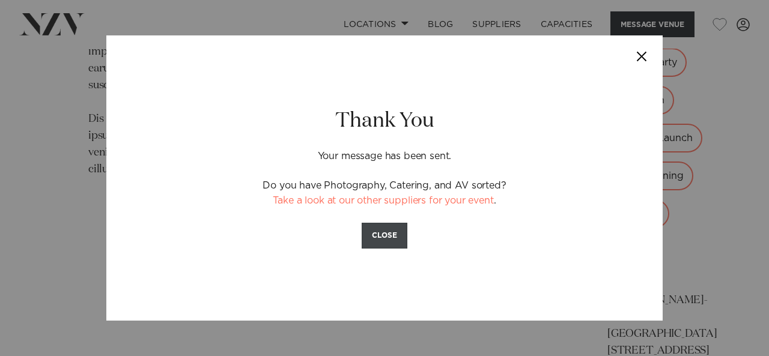
click at [373, 236] on button "CLOSE" at bounding box center [385, 236] width 46 height 26
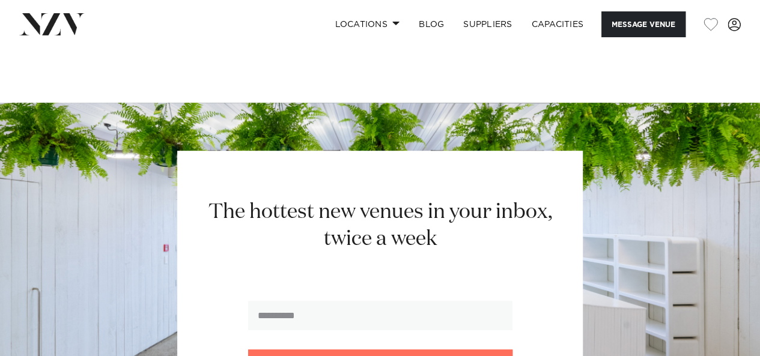
scroll to position [2648, 0]
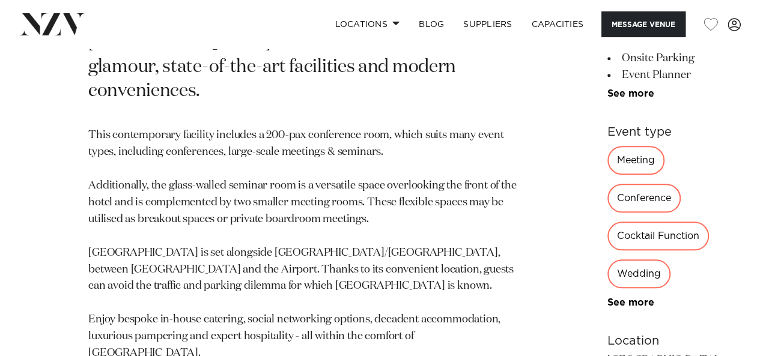
scroll to position [601, 0]
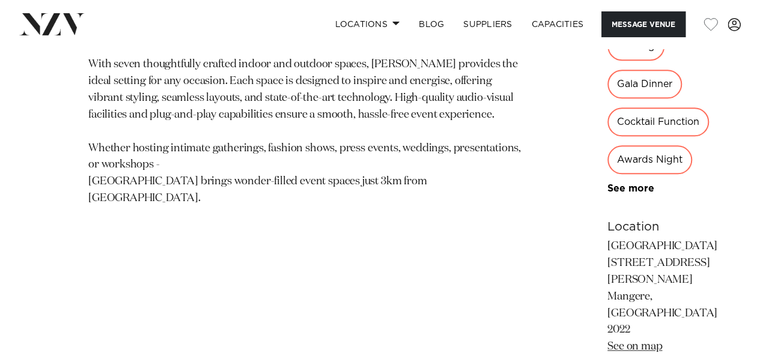
scroll to position [661, 0]
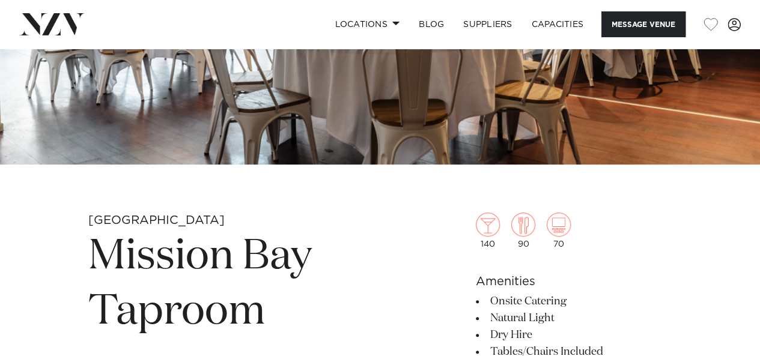
scroll to position [361, 0]
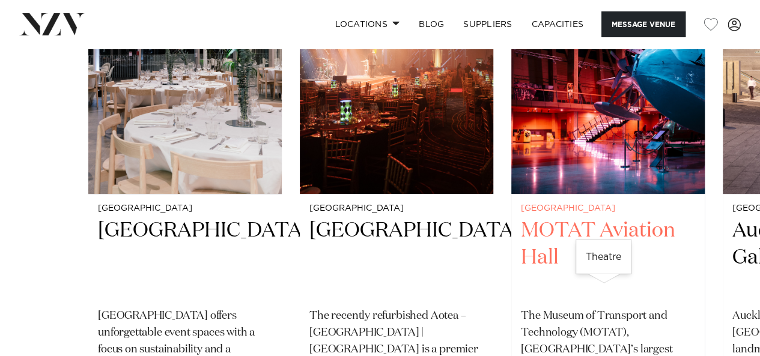
scroll to position [1923, 0]
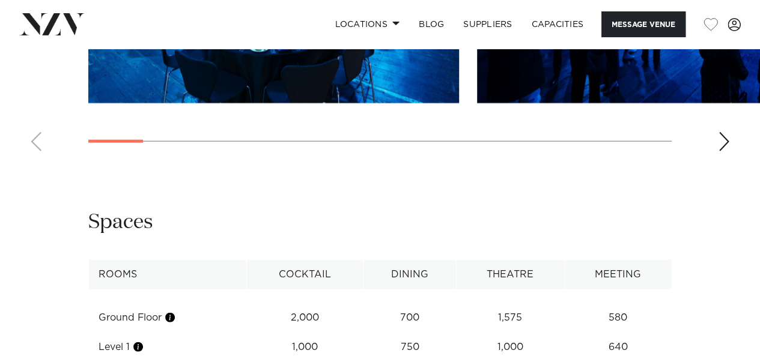
scroll to position [1262, 0]
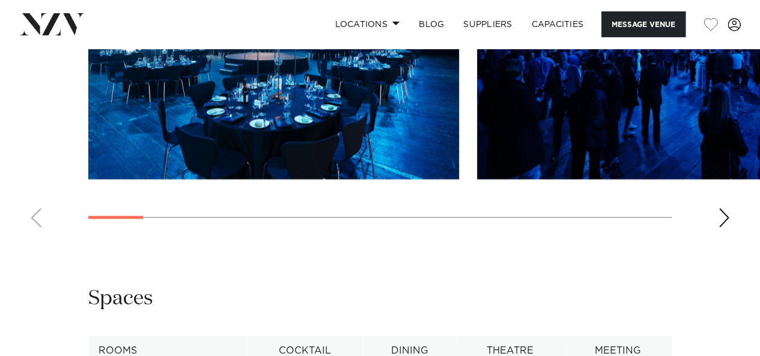
click at [729, 237] on swiper-container at bounding box center [380, 72] width 760 height 330
click at [726, 228] on div "Next slide" at bounding box center [724, 218] width 12 height 19
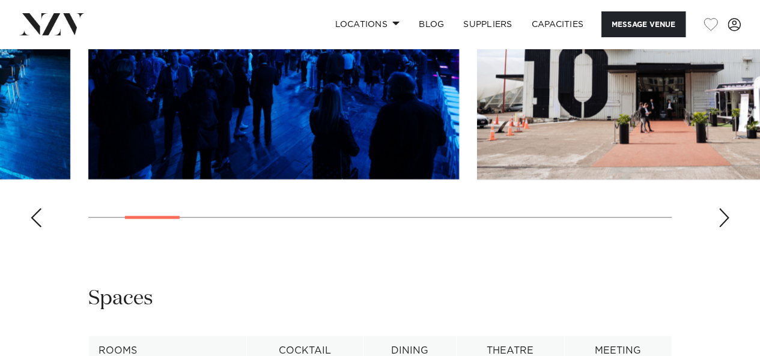
click at [725, 228] on div "Next slide" at bounding box center [724, 218] width 12 height 19
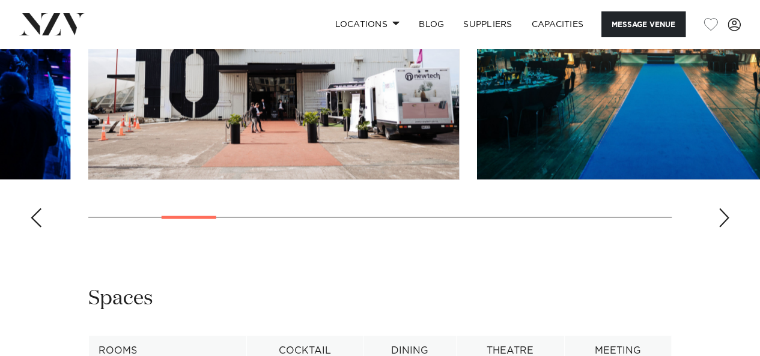
click at [725, 228] on div "Next slide" at bounding box center [724, 218] width 12 height 19
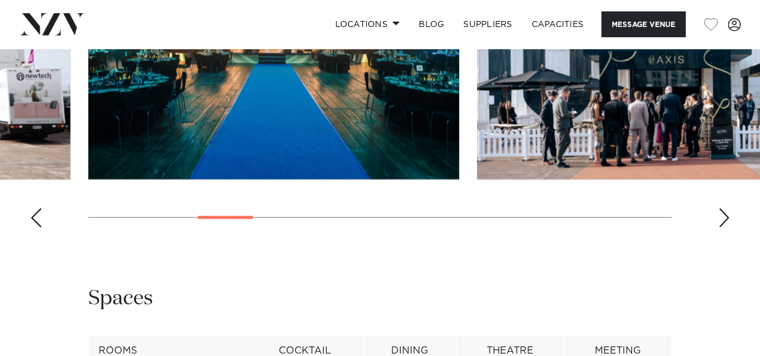
click at [725, 228] on div "Next slide" at bounding box center [724, 218] width 12 height 19
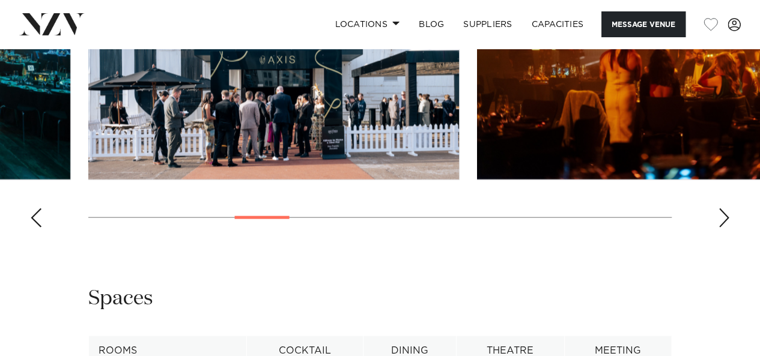
click at [725, 228] on div "Next slide" at bounding box center [724, 218] width 12 height 19
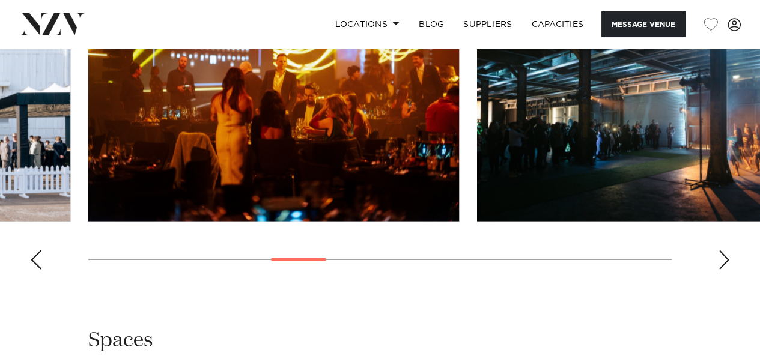
scroll to position [1202, 0]
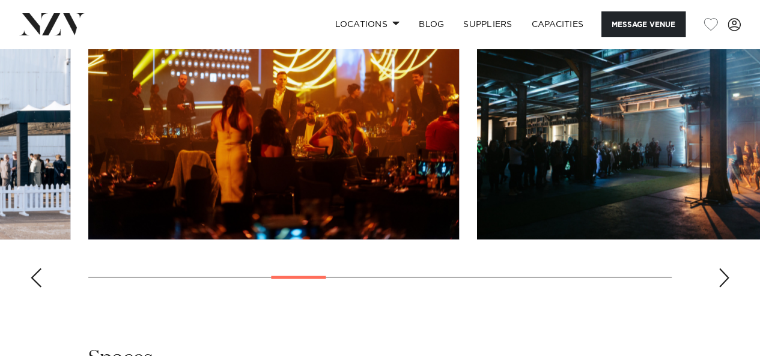
click at [727, 288] on div "Next slide" at bounding box center [724, 278] width 12 height 19
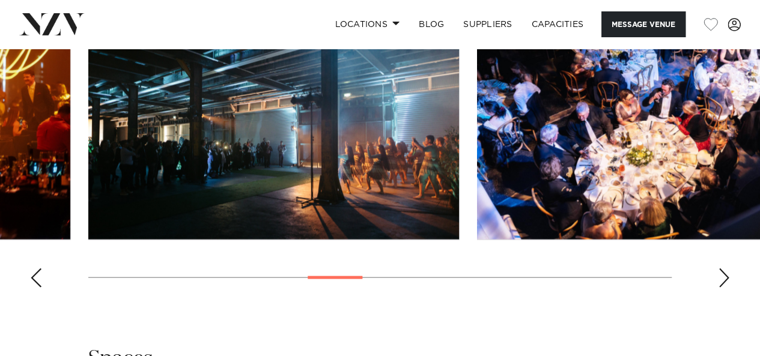
click at [727, 288] on div "Next slide" at bounding box center [724, 278] width 12 height 19
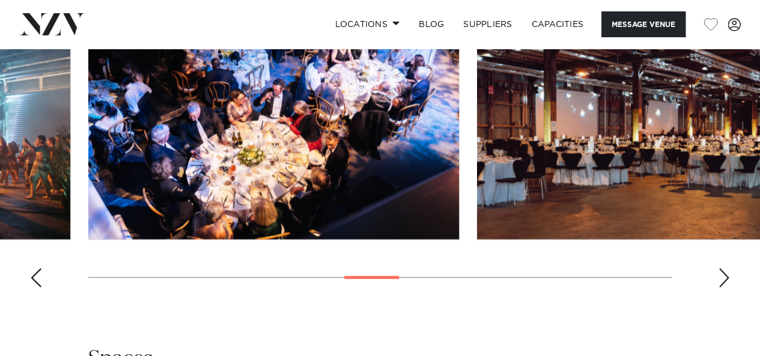
click at [727, 288] on div "Next slide" at bounding box center [724, 278] width 12 height 19
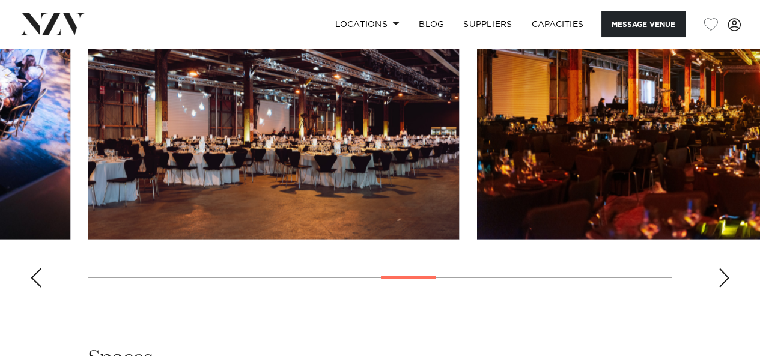
click at [727, 288] on div "Next slide" at bounding box center [724, 278] width 12 height 19
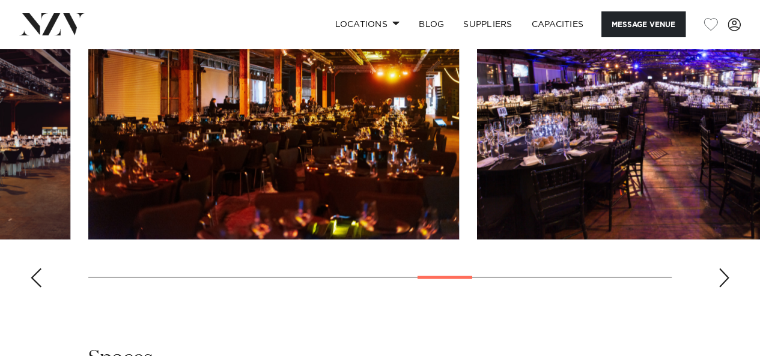
click at [727, 288] on div "Next slide" at bounding box center [724, 278] width 12 height 19
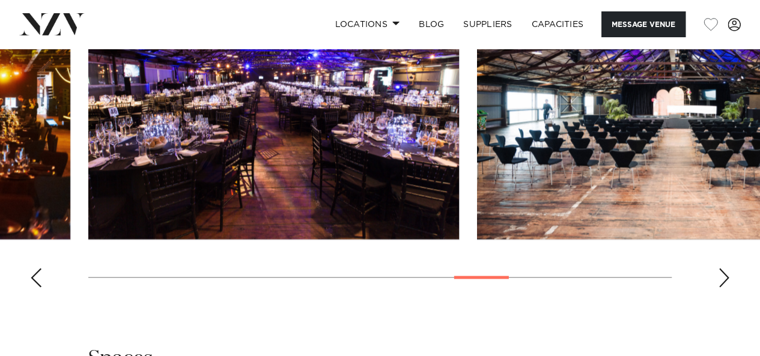
click at [727, 288] on div "Next slide" at bounding box center [724, 278] width 12 height 19
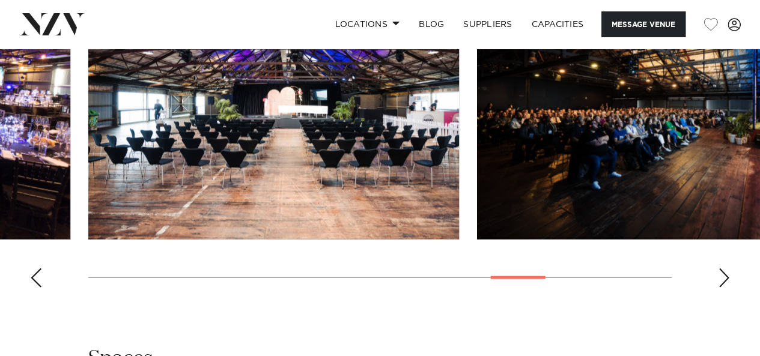
click at [32, 288] on div "Previous slide" at bounding box center [36, 278] width 12 height 19
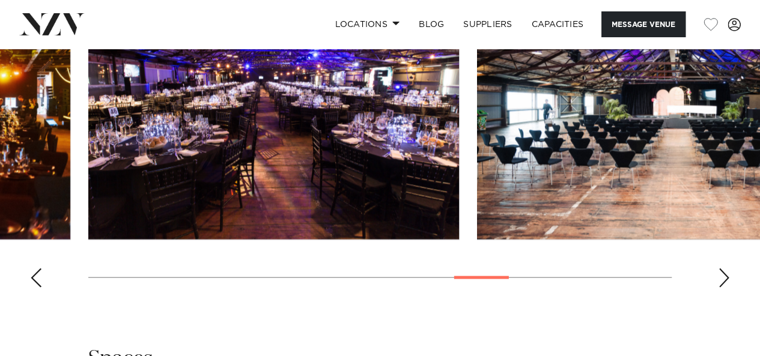
click at [720, 288] on div "Next slide" at bounding box center [724, 278] width 12 height 19
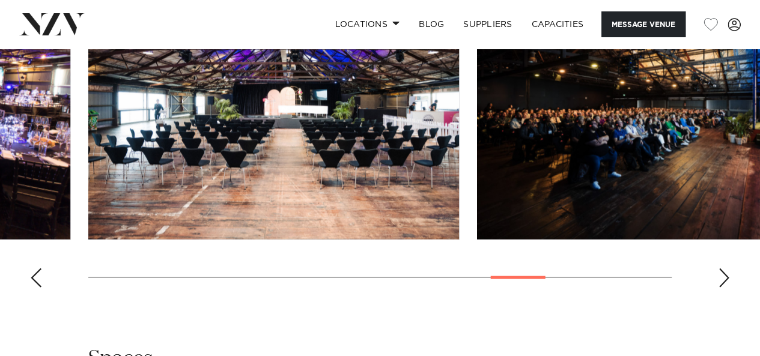
click at [720, 288] on div "Next slide" at bounding box center [724, 278] width 12 height 19
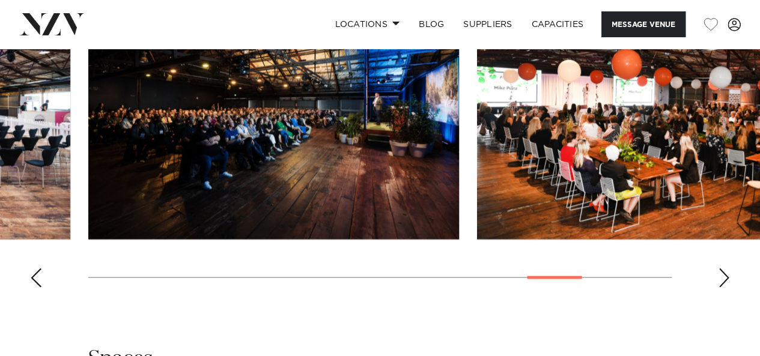
click at [720, 288] on div "Next slide" at bounding box center [724, 278] width 12 height 19
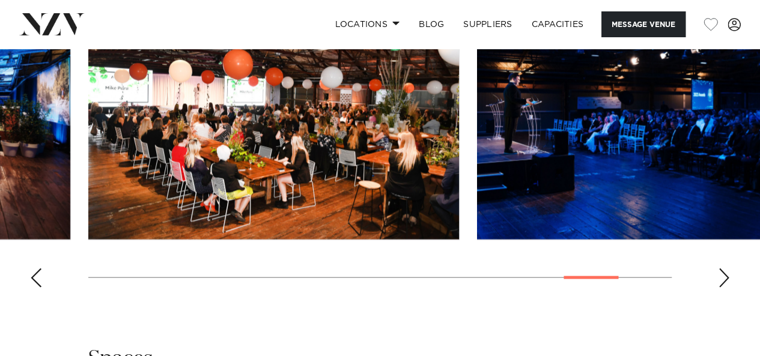
click at [720, 288] on div "Next slide" at bounding box center [724, 278] width 12 height 19
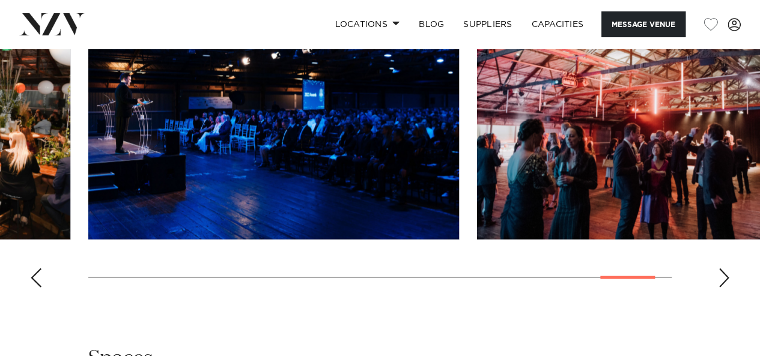
click at [720, 288] on div "Next slide" at bounding box center [724, 278] width 12 height 19
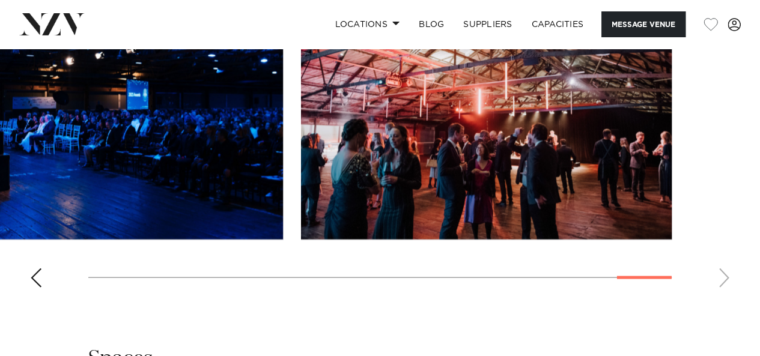
click at [720, 297] on swiper-container at bounding box center [380, 133] width 760 height 330
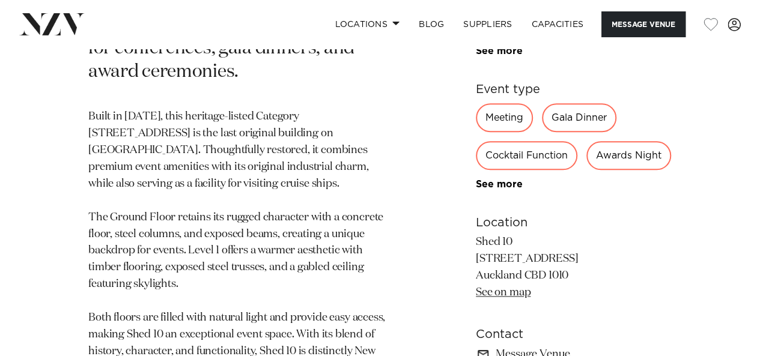
scroll to position [601, 0]
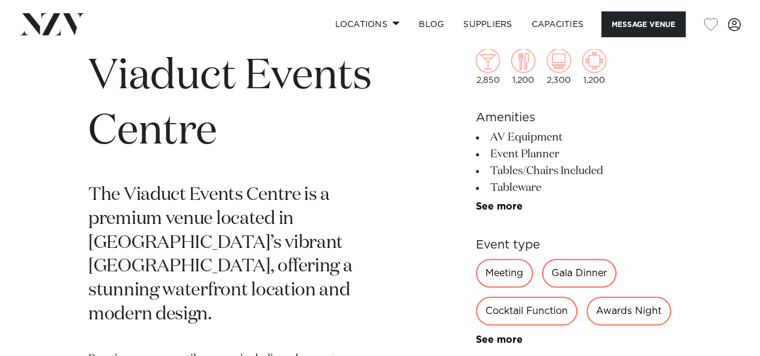
scroll to position [541, 0]
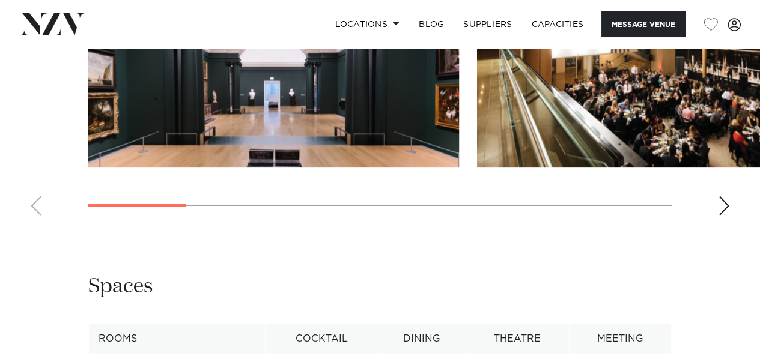
scroll to position [1262, 0]
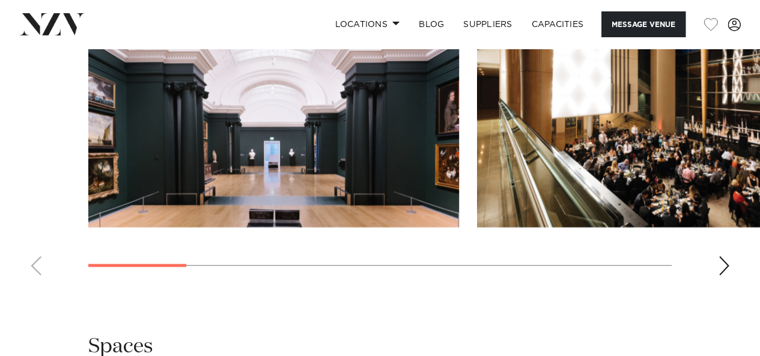
click at [722, 265] on div "Next slide" at bounding box center [724, 266] width 12 height 19
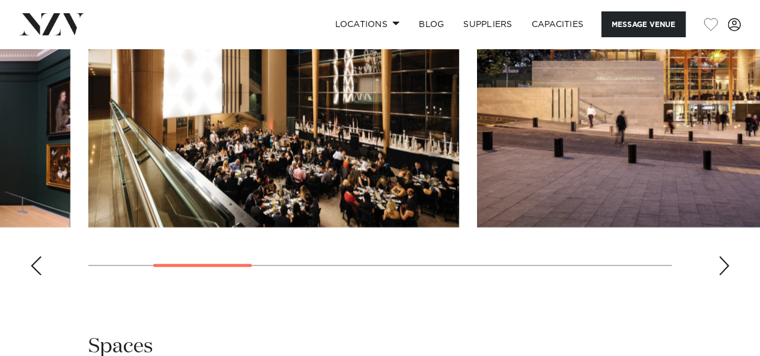
click at [722, 265] on div "Next slide" at bounding box center [724, 266] width 12 height 19
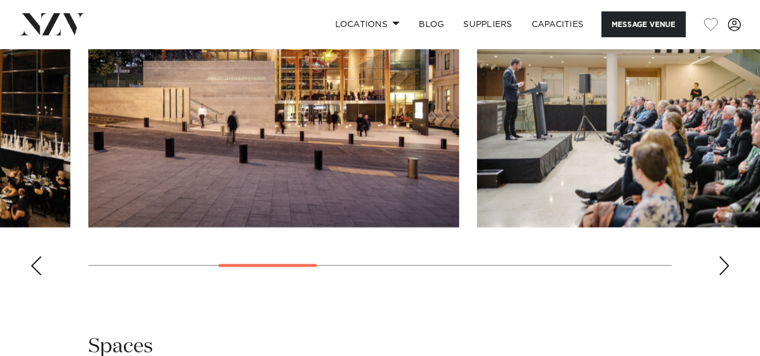
click at [722, 265] on div "Next slide" at bounding box center [724, 266] width 12 height 19
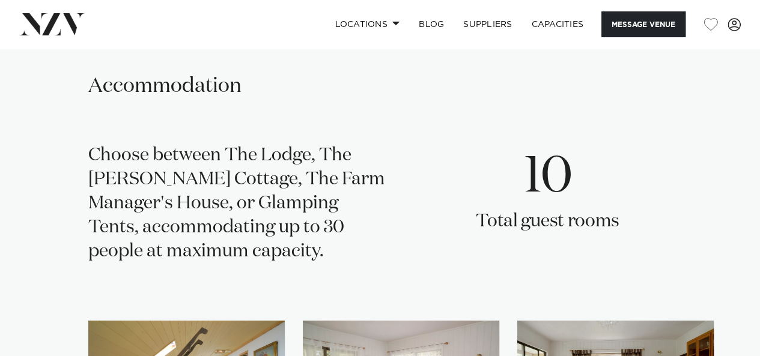
scroll to position [1803, 0]
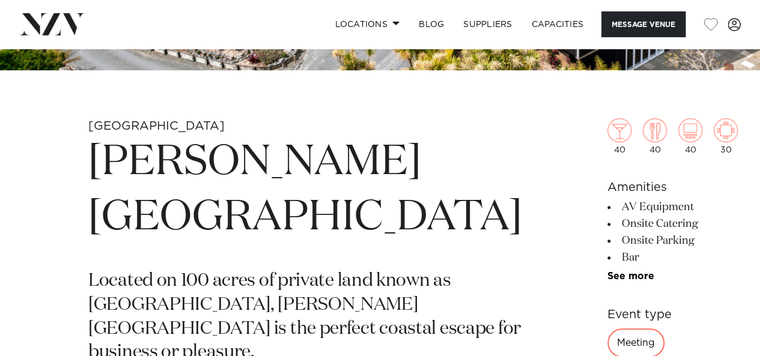
scroll to position [421, 0]
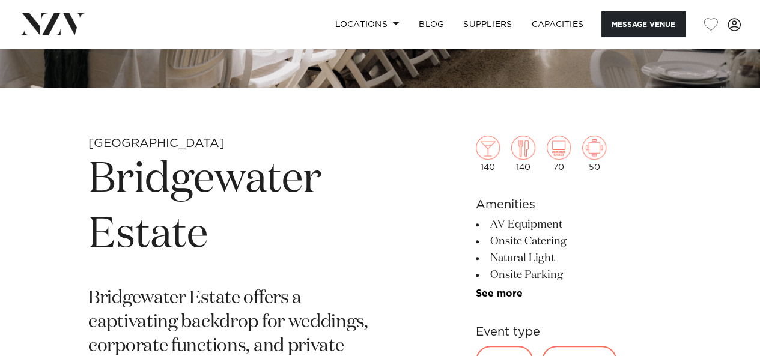
scroll to position [361, 0]
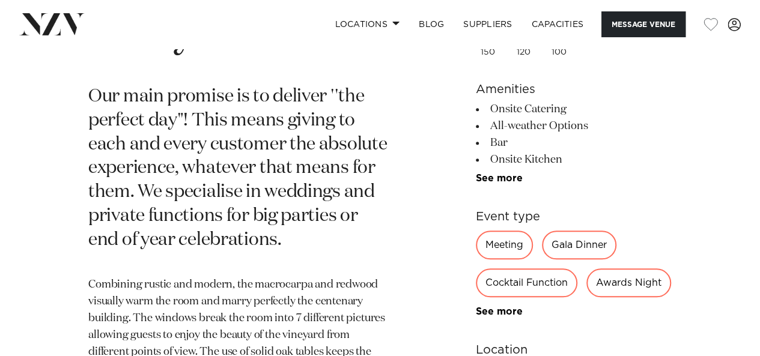
scroll to position [601, 0]
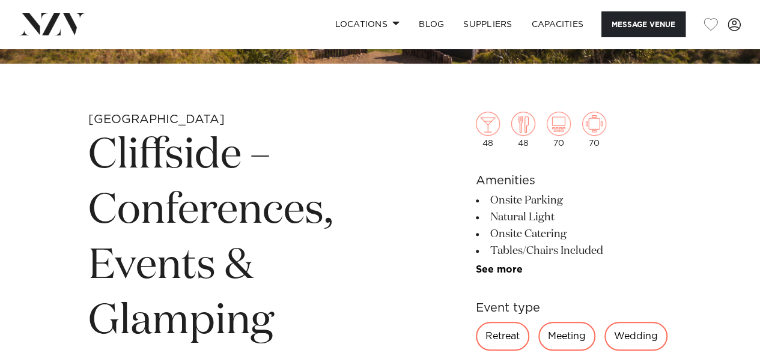
scroll to position [361, 0]
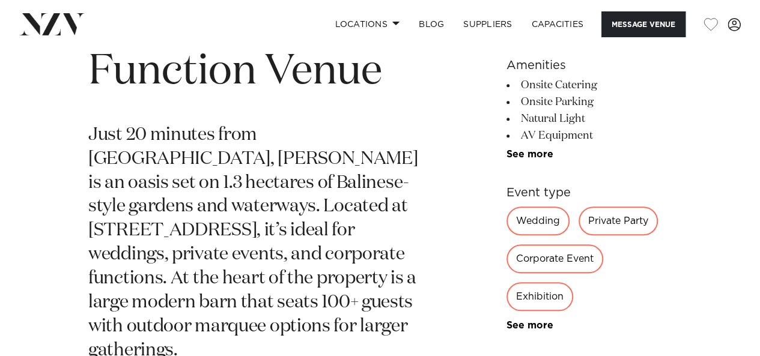
scroll to position [300, 0]
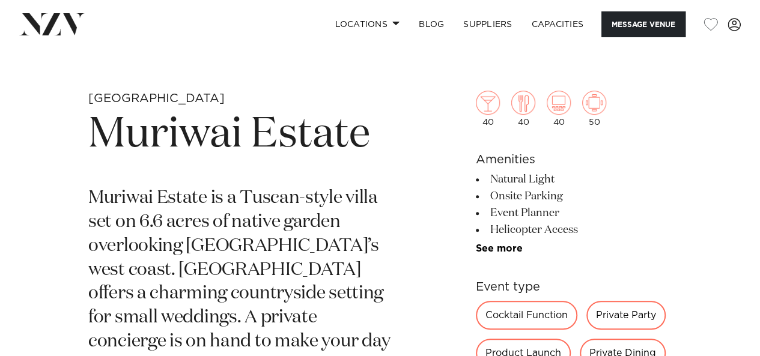
scroll to position [361, 0]
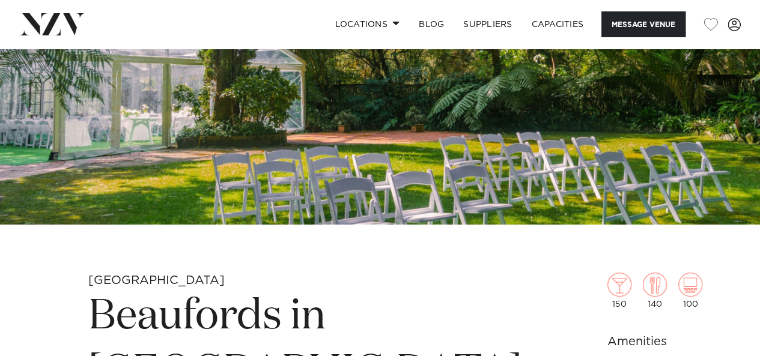
scroll to position [300, 0]
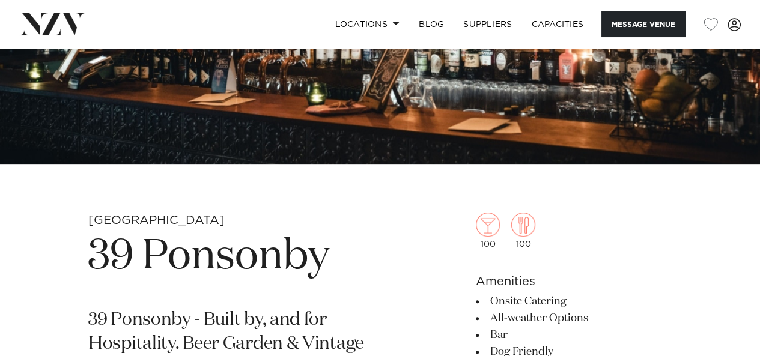
scroll to position [421, 0]
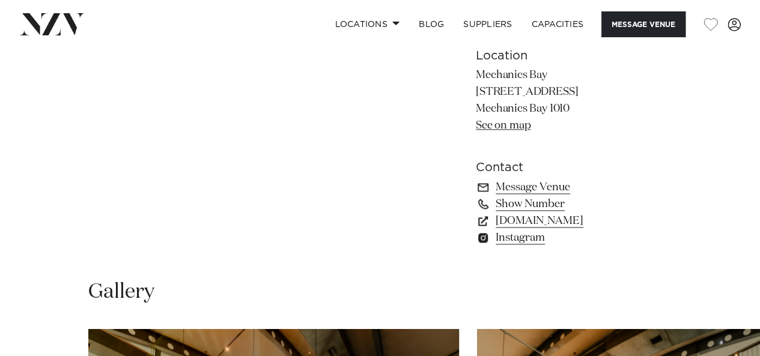
scroll to position [661, 0]
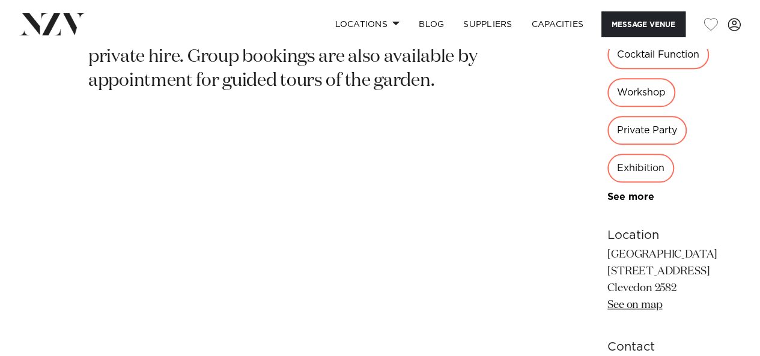
scroll to position [721, 0]
